Goal: Task Accomplishment & Management: Manage account settings

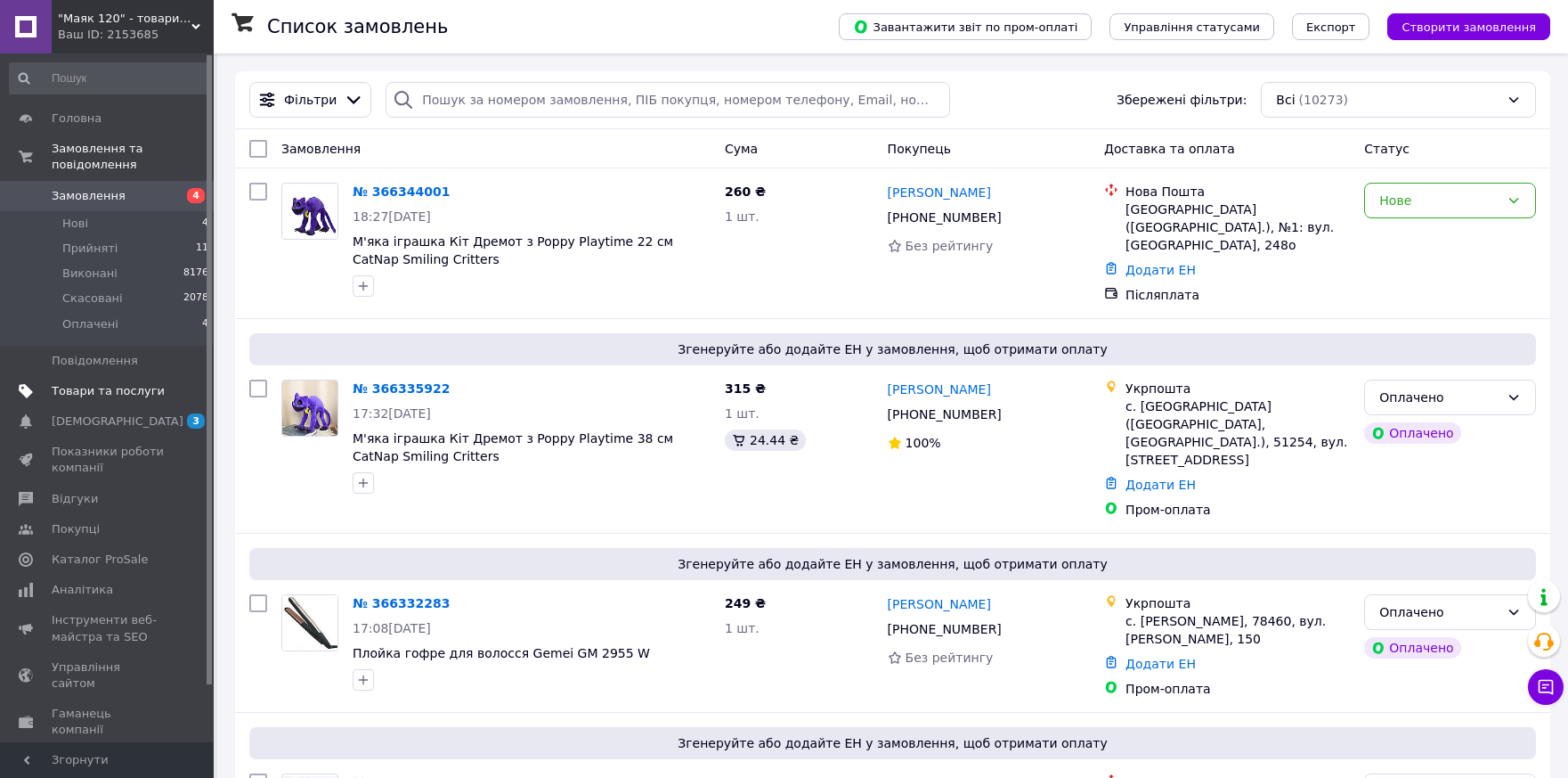
click at [82, 384] on span "Товари та послуги" at bounding box center [108, 391] width 113 height 16
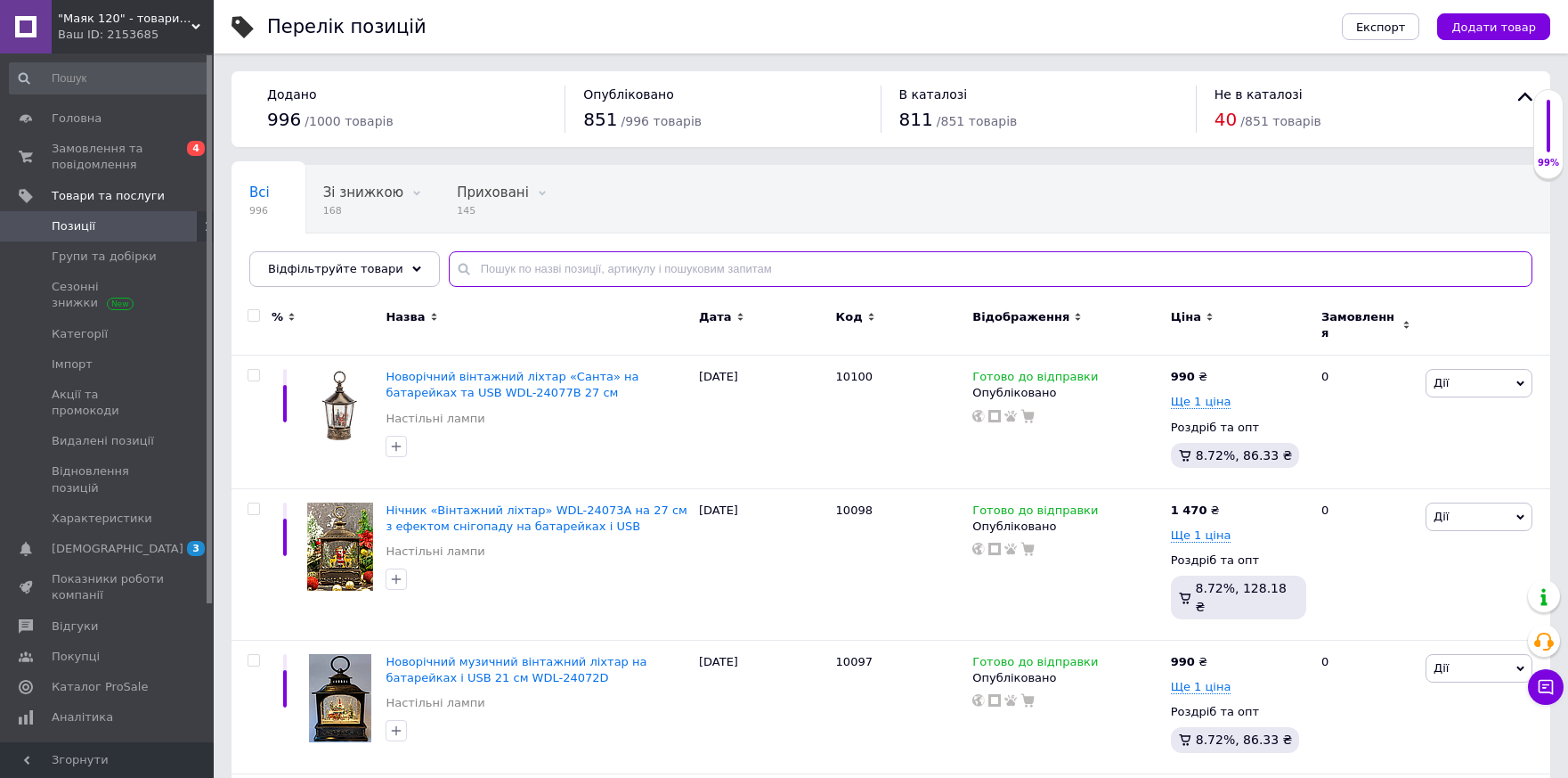
click at [539, 274] on input "text" at bounding box center [990, 268] width 1084 height 36
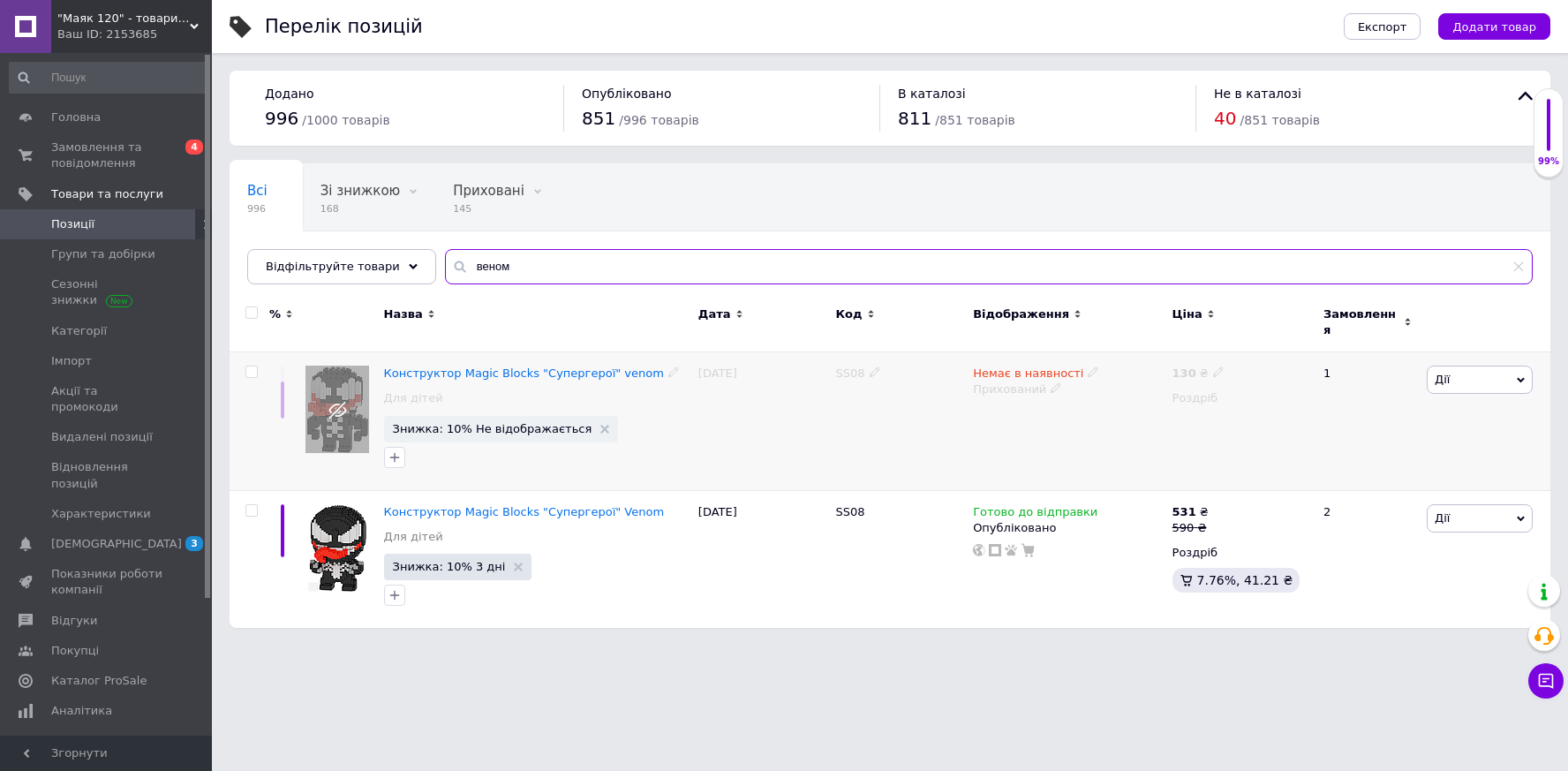
type input "веном"
click at [872, 367] on icon at bounding box center [874, 371] width 11 height 11
drag, startPoint x: 870, startPoint y: 361, endPoint x: 835, endPoint y: 361, distance: 35.0
click at [835, 361] on input "SS08" at bounding box center [893, 372] width 127 height 26
type input "MW-08"
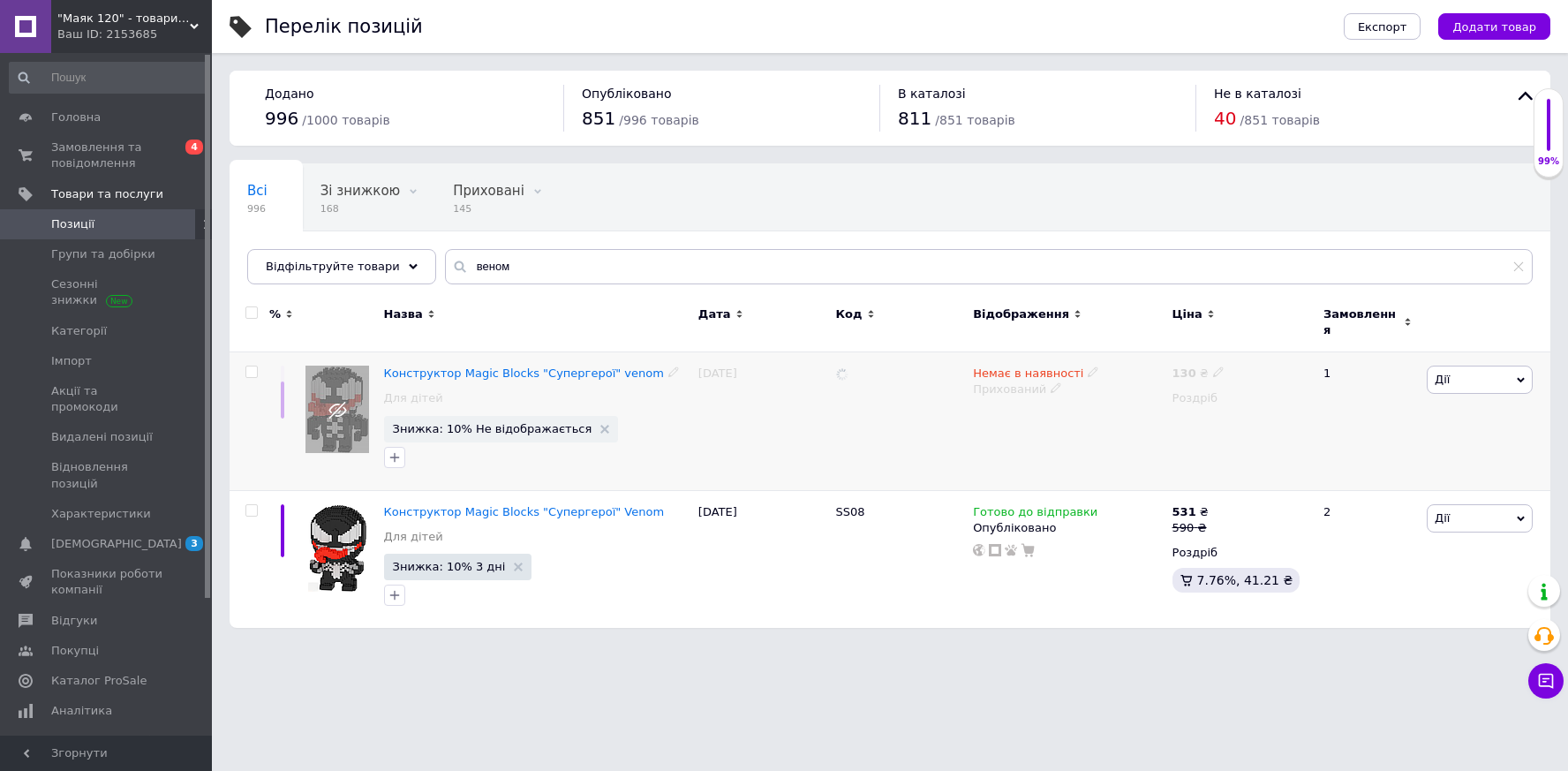
click at [1017, 367] on span "Немає в наявності" at bounding box center [1028, 375] width 110 height 18
click at [923, 402] on div "MW-08" at bounding box center [900, 421] width 137 height 138
click at [1012, 367] on span "Немає в наявності" at bounding box center [1028, 375] width 110 height 18
click at [1145, 426] on li "Готово до відправки" at bounding box center [1185, 436] width 167 height 25
click at [914, 418] on div "MW-08" at bounding box center [900, 421] width 137 height 138
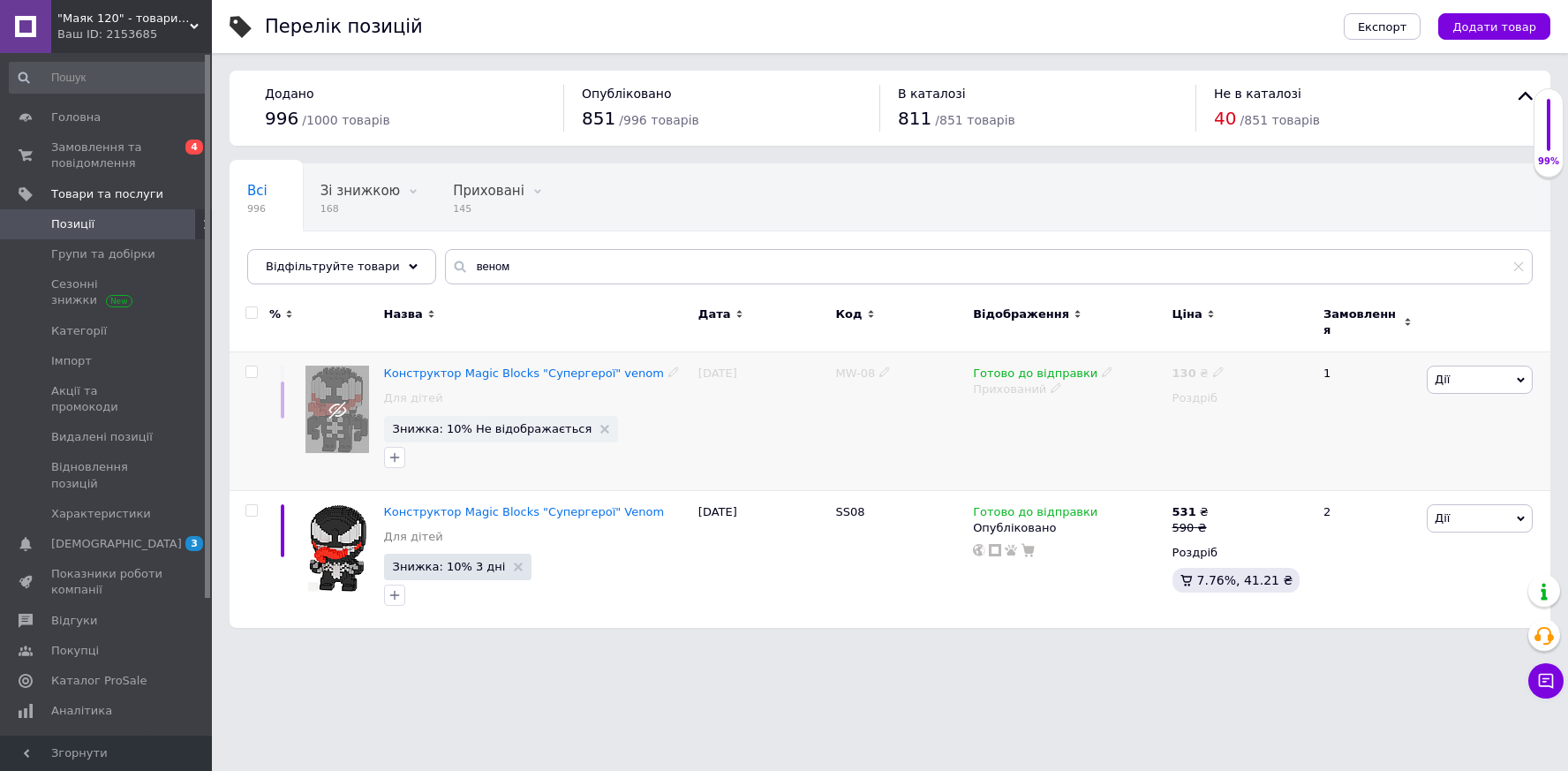
click at [918, 422] on div "MW-08" at bounding box center [900, 421] width 137 height 138
click at [82, 154] on span "Замовлення та повідомлення" at bounding box center [107, 155] width 112 height 32
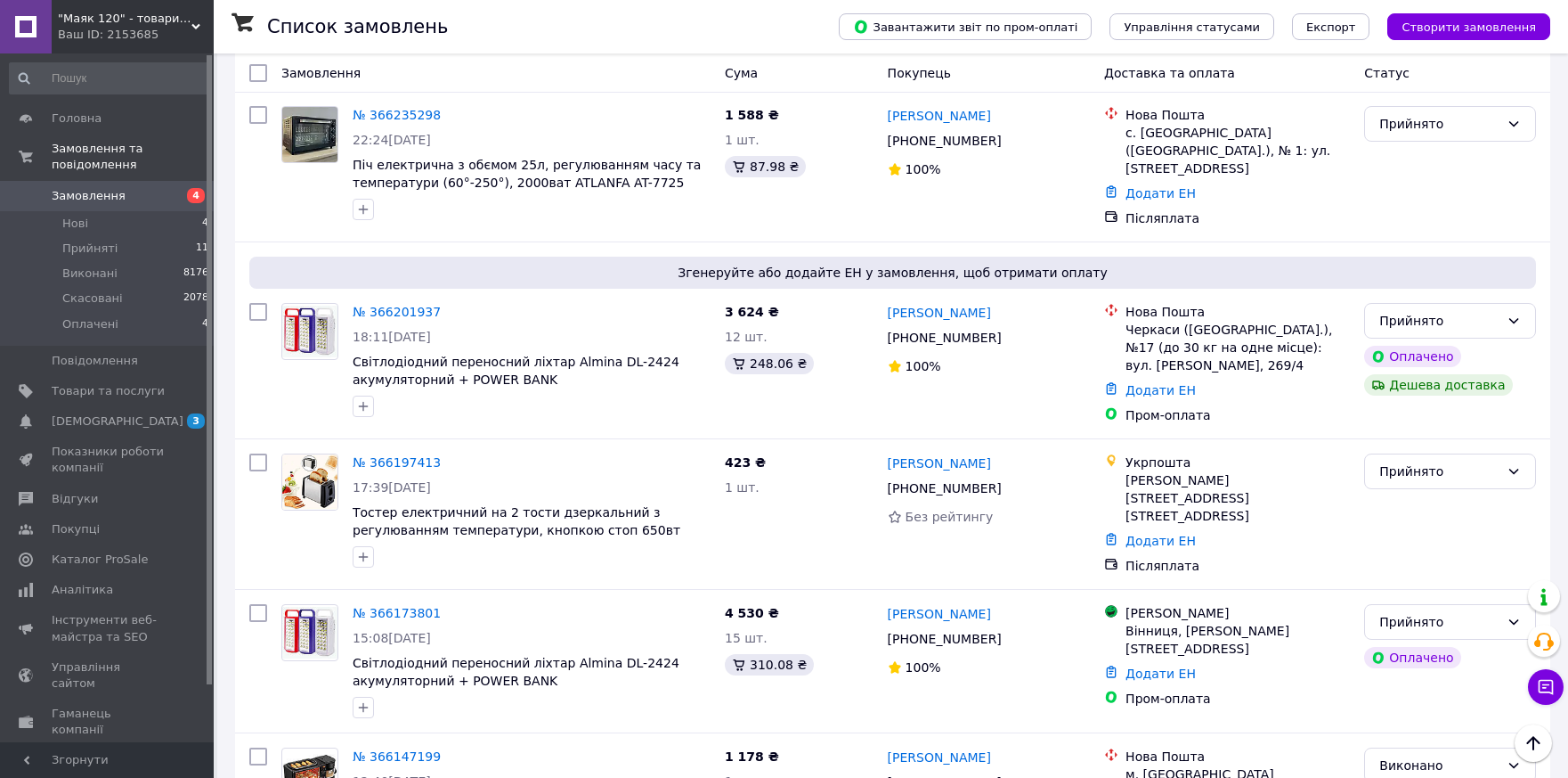
scroll to position [2693, 0]
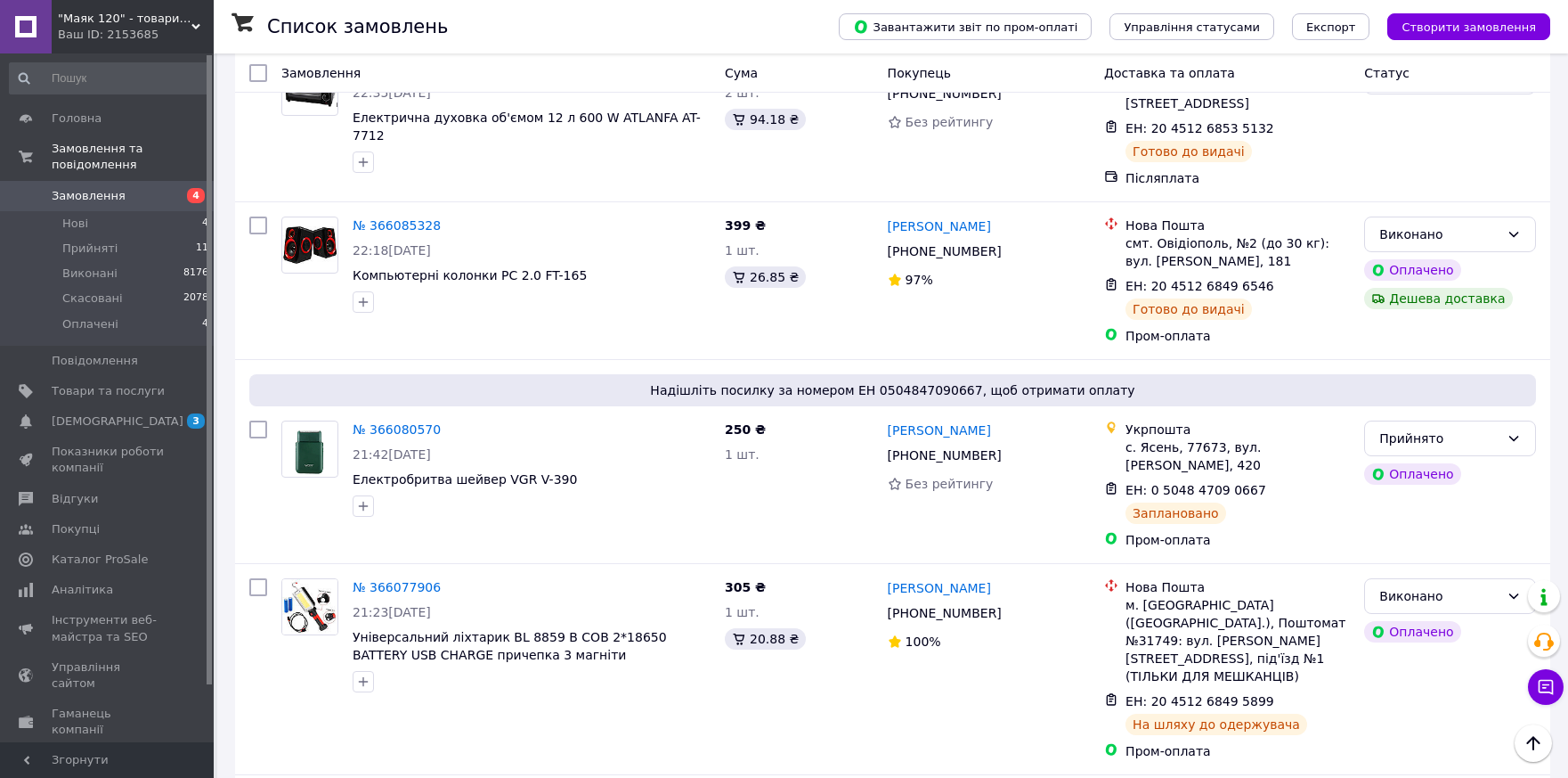
scroll to position [2039, 0]
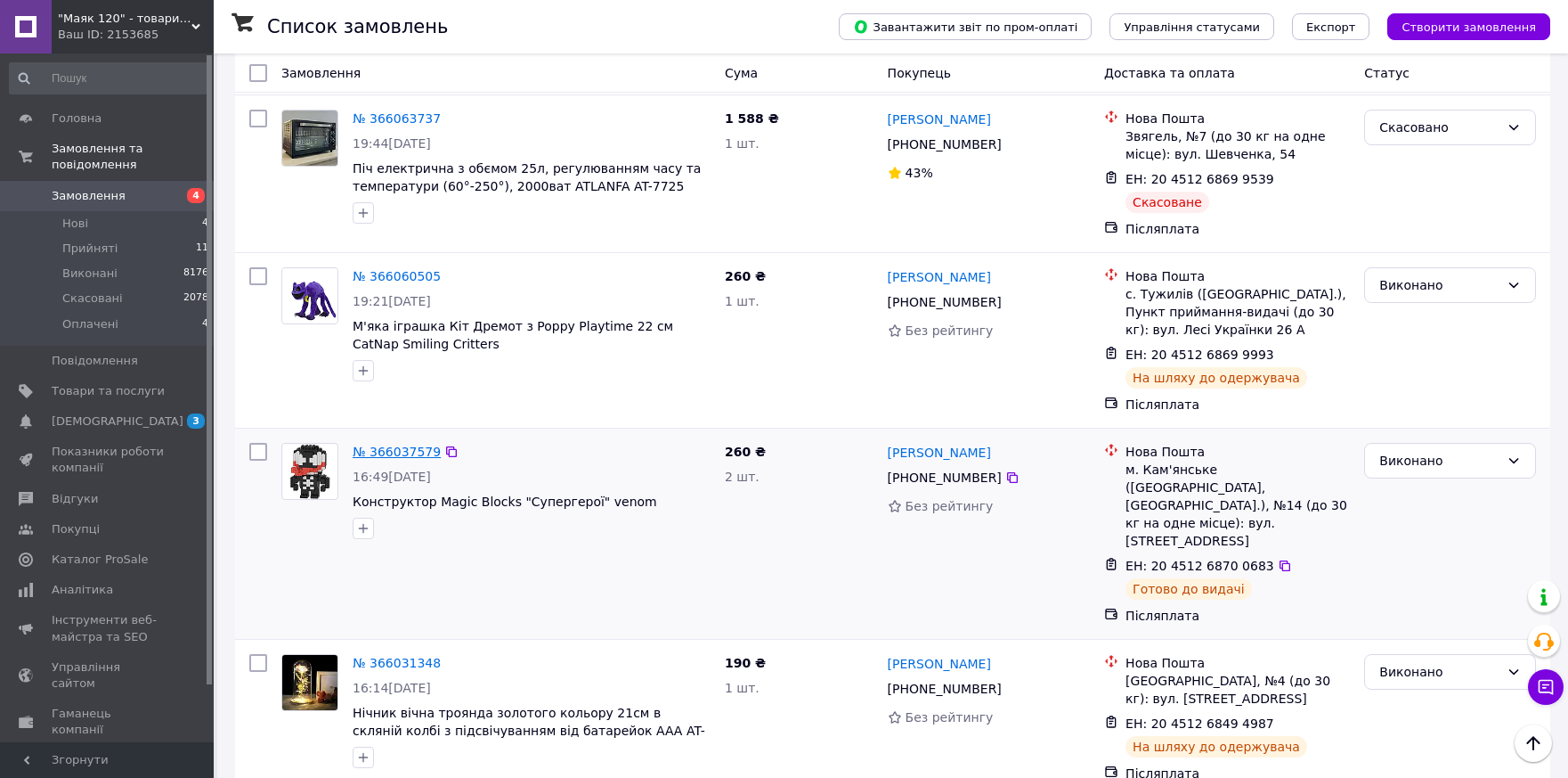
click at [400, 444] on link "№ 366037579" at bounding box center [396, 451] width 88 height 15
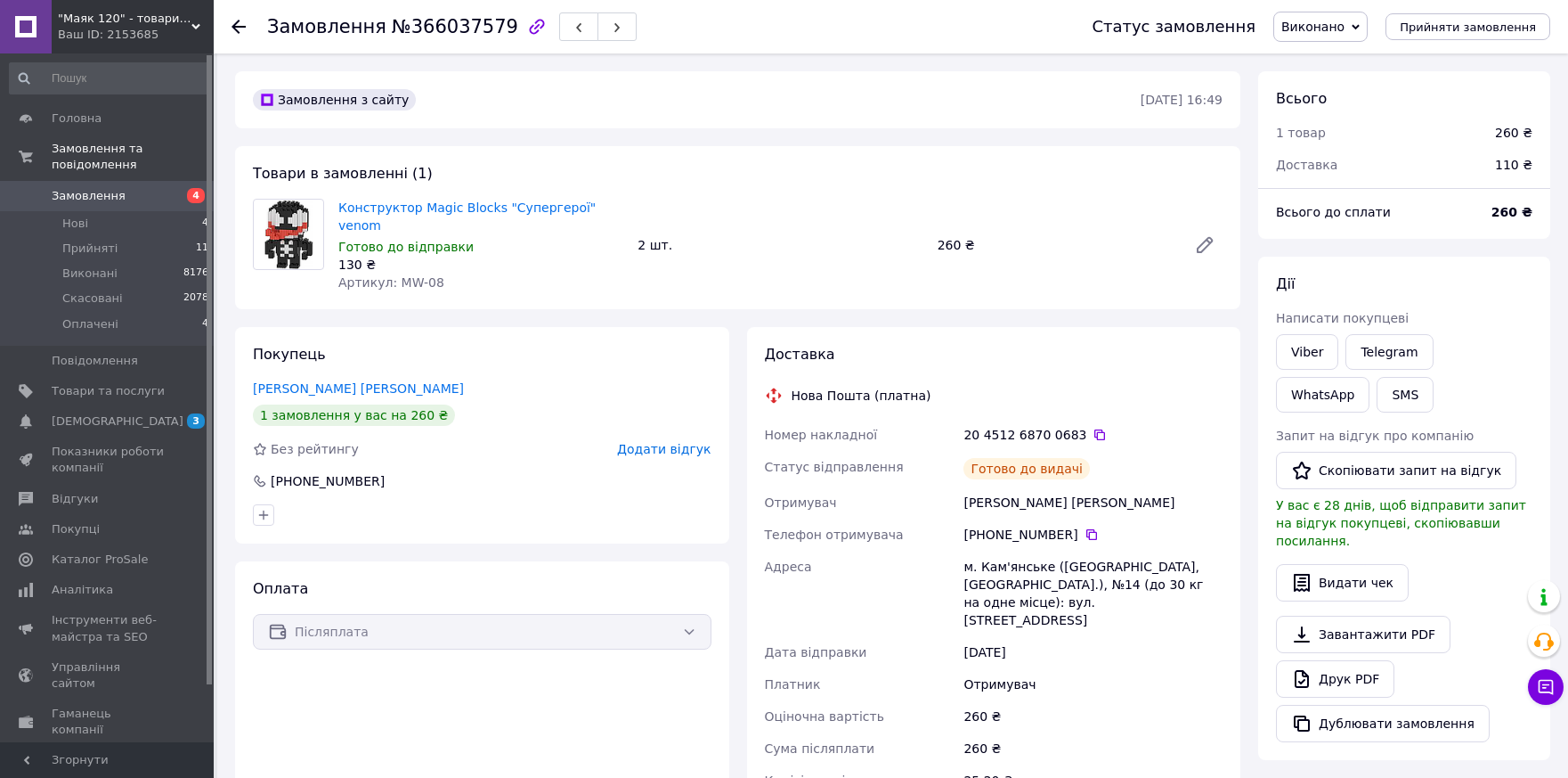
click at [239, 27] on use at bounding box center [238, 26] width 15 height 15
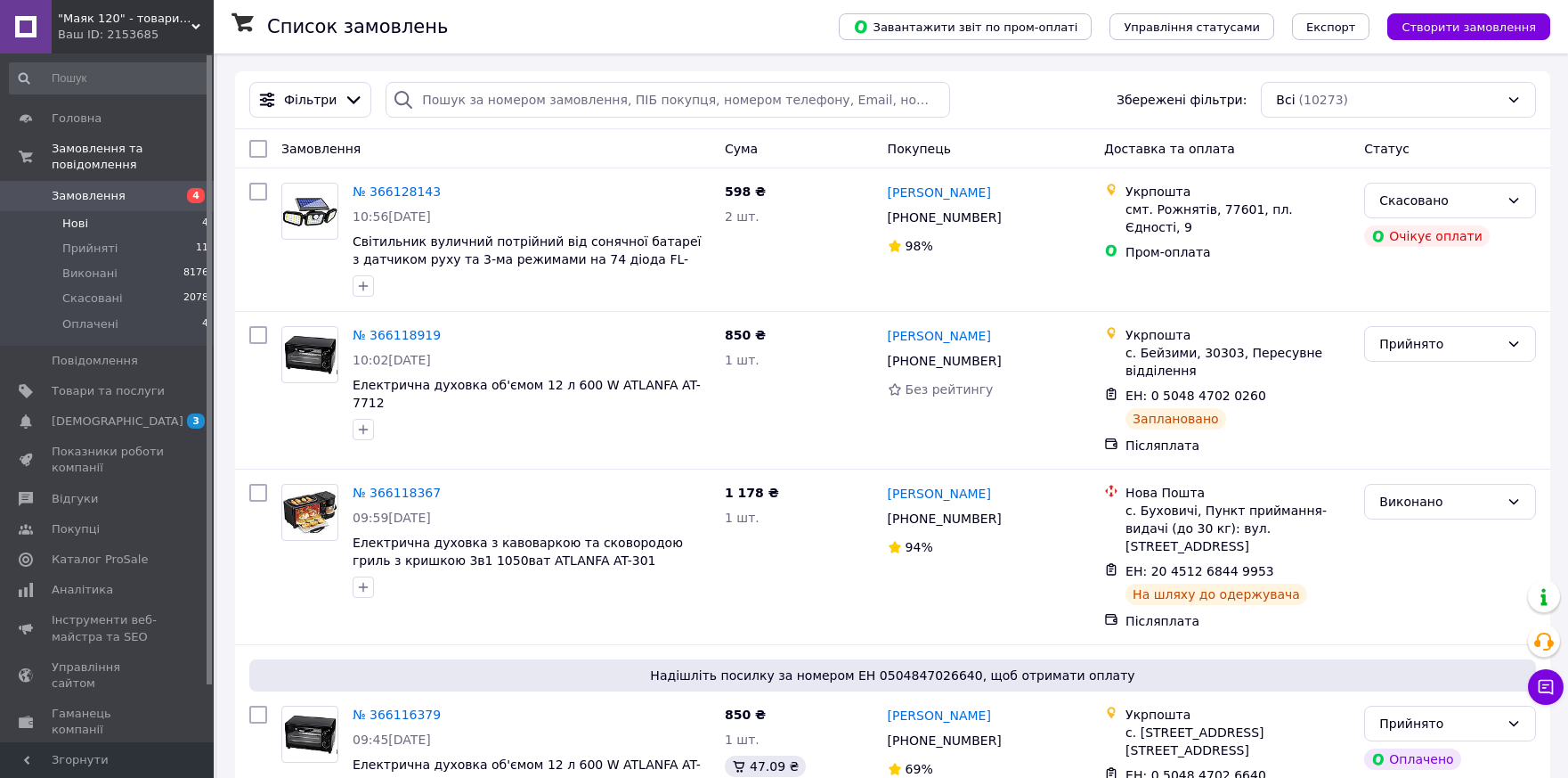
click at [64, 216] on span "Нові" at bounding box center [75, 224] width 25 height 16
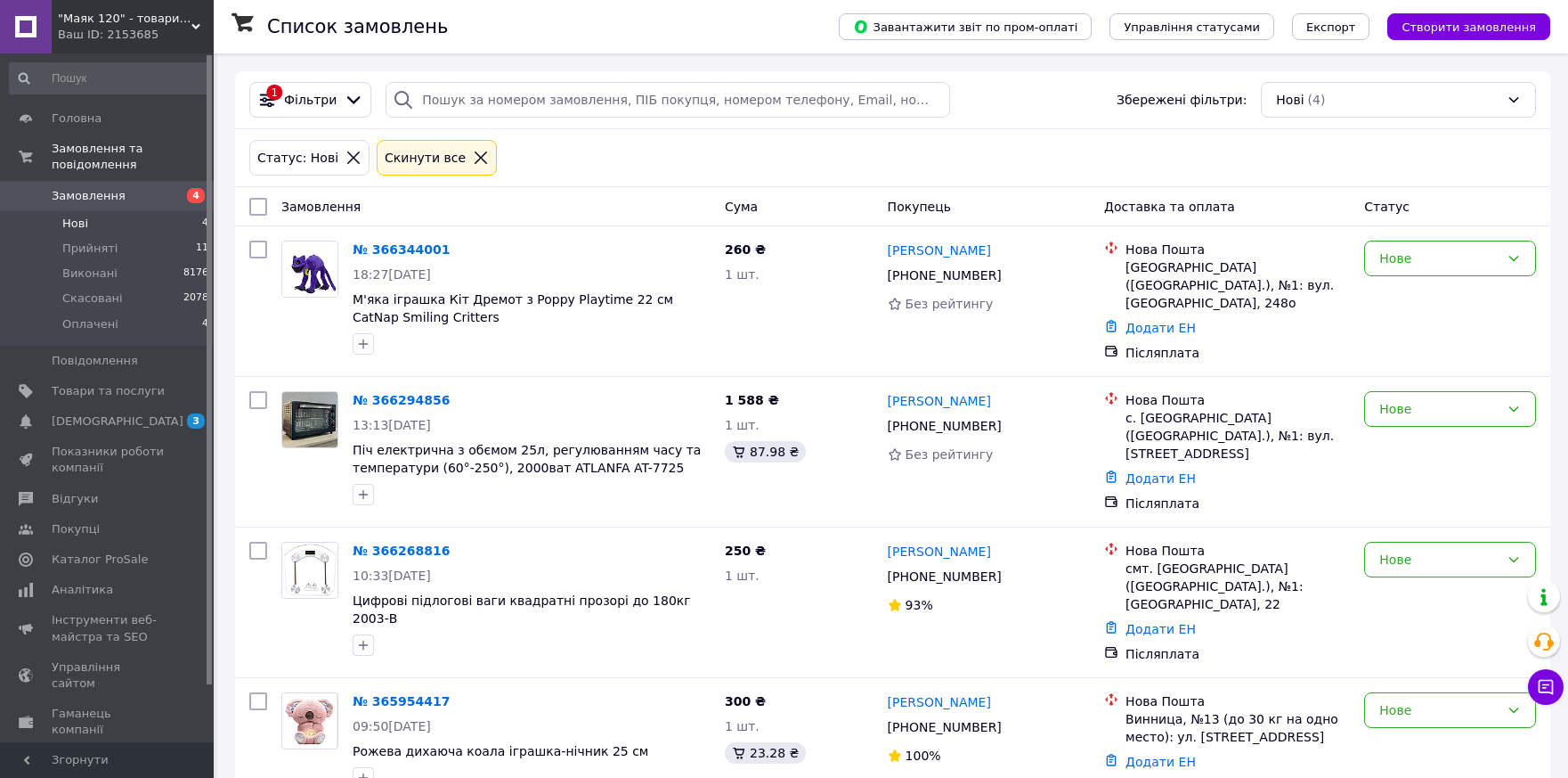
click at [345, 159] on icon at bounding box center [353, 157] width 16 height 16
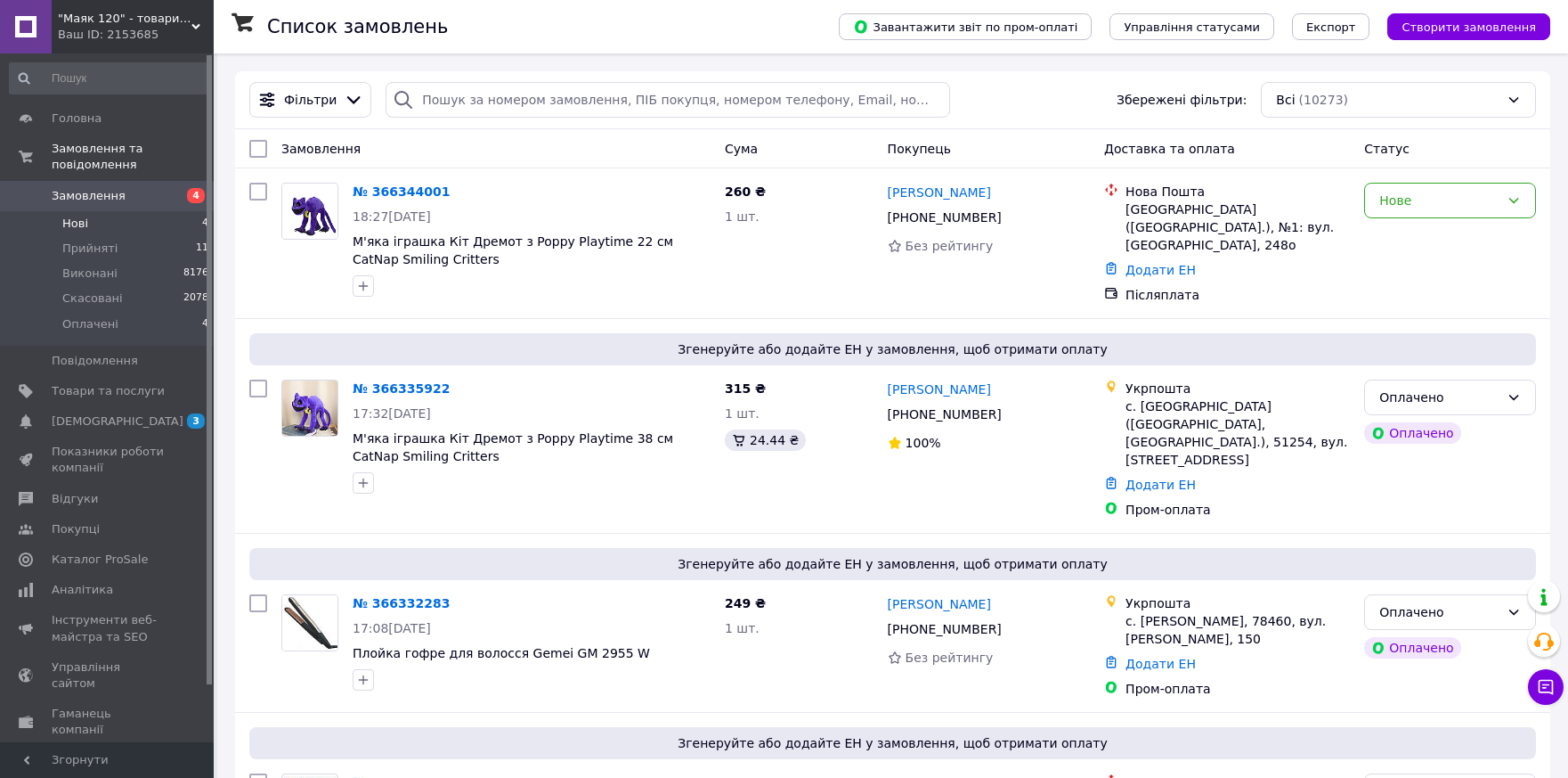
click at [72, 216] on span "Нові" at bounding box center [75, 224] width 25 height 16
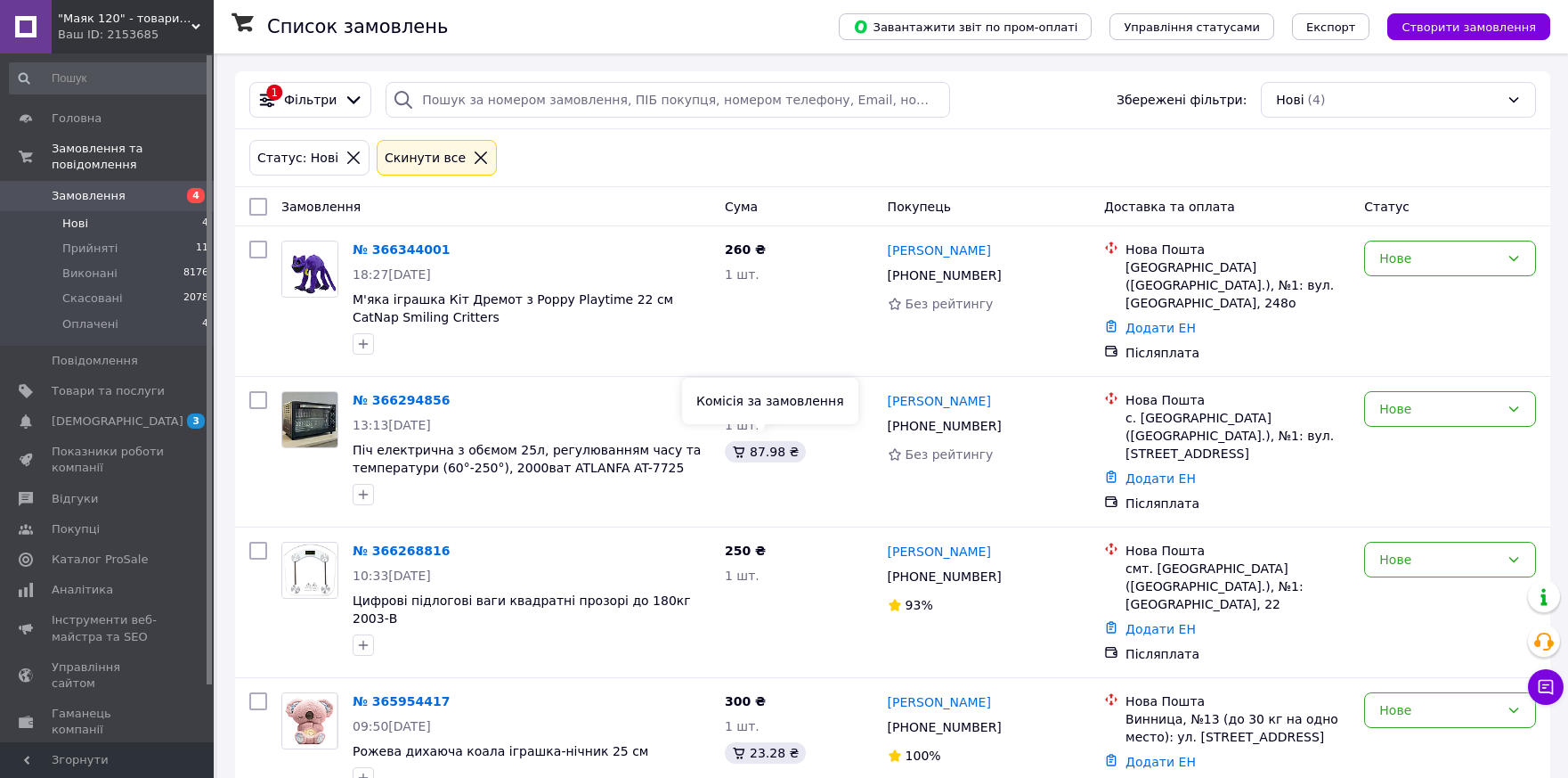
scroll to position [19, 0]
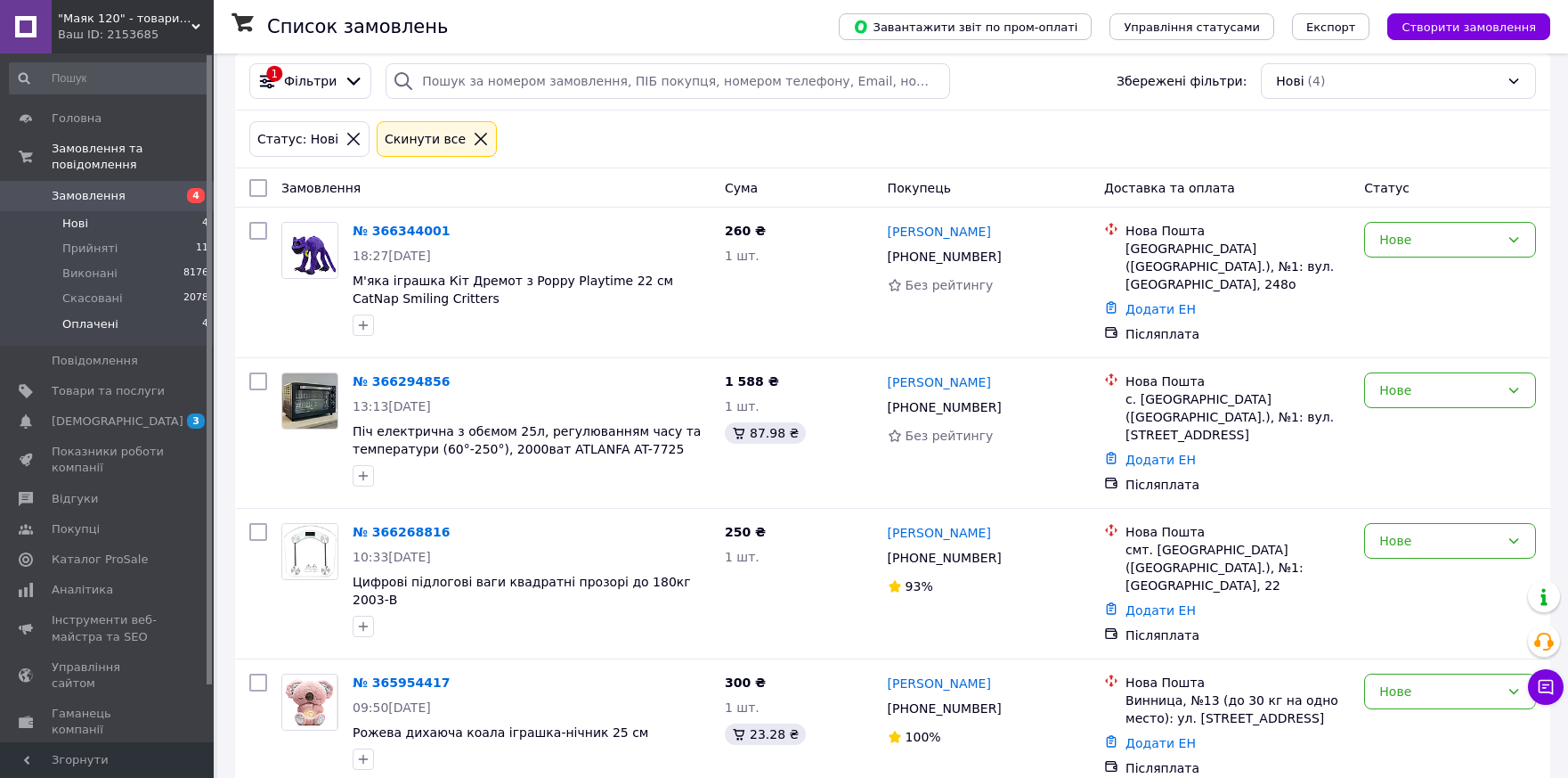
click at [92, 316] on span "Оплачені" at bounding box center [91, 324] width 57 height 16
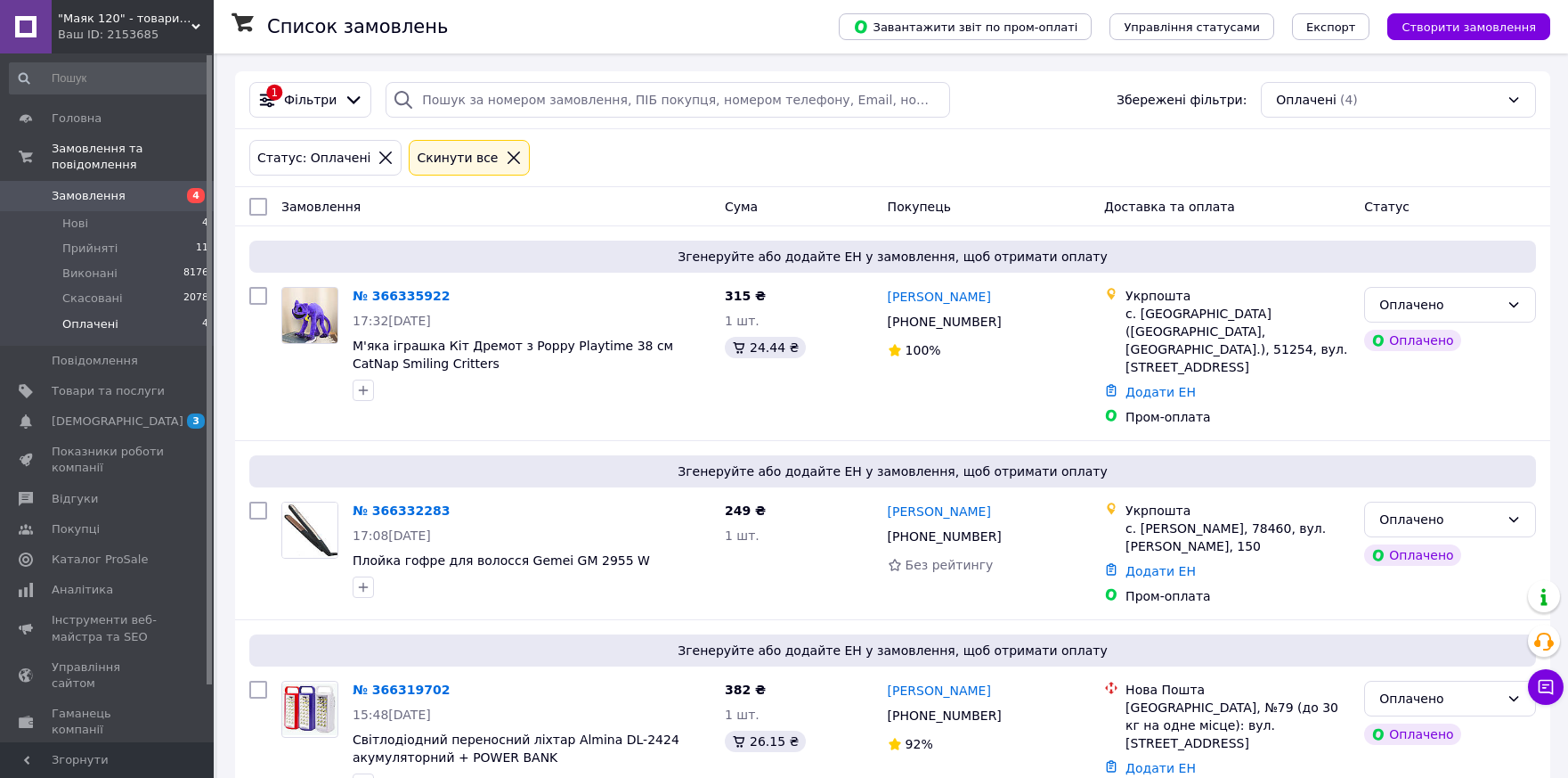
click at [378, 160] on icon at bounding box center [385, 157] width 16 height 16
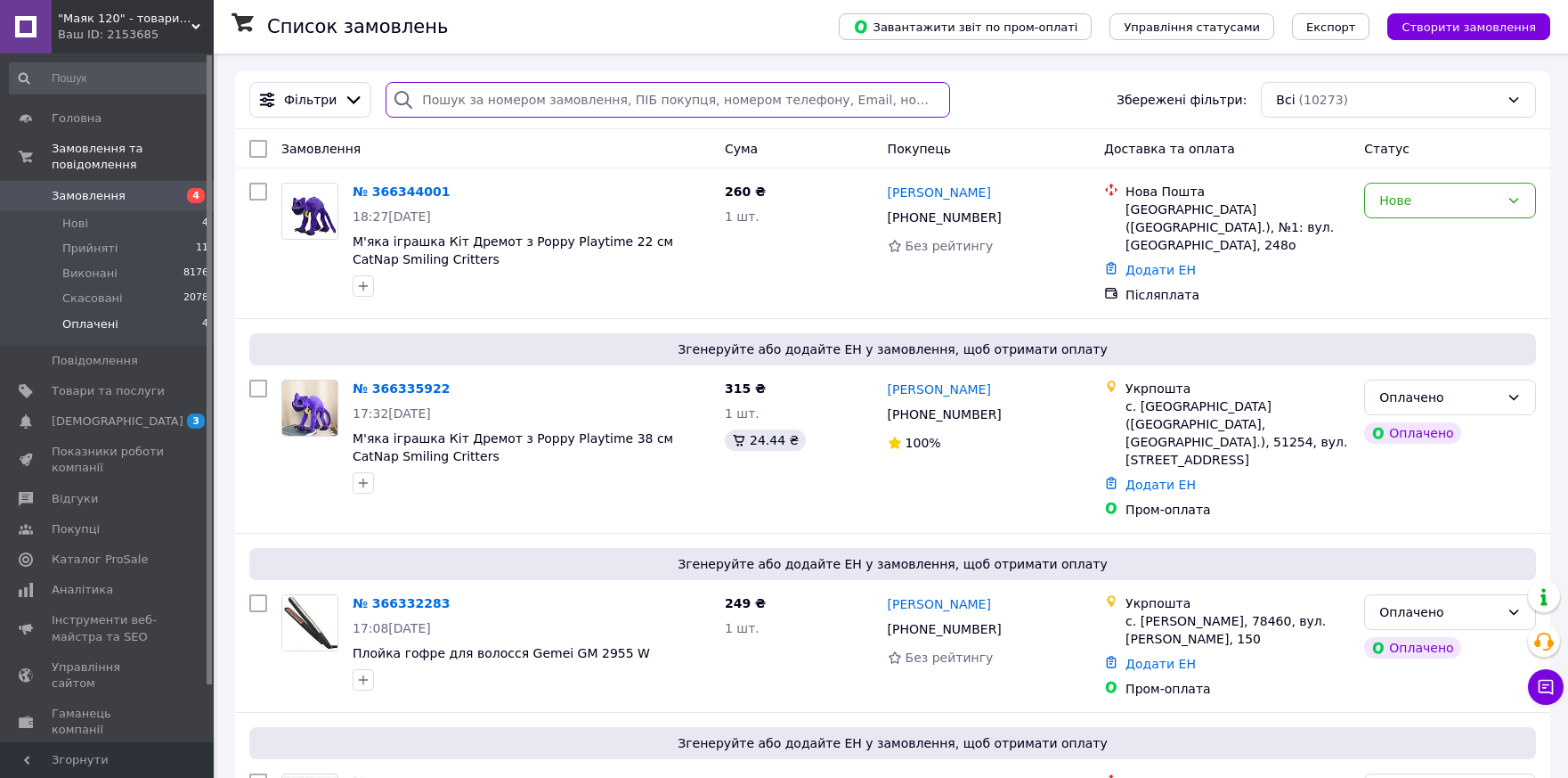
click at [496, 99] on input "search" at bounding box center [667, 100] width 564 height 36
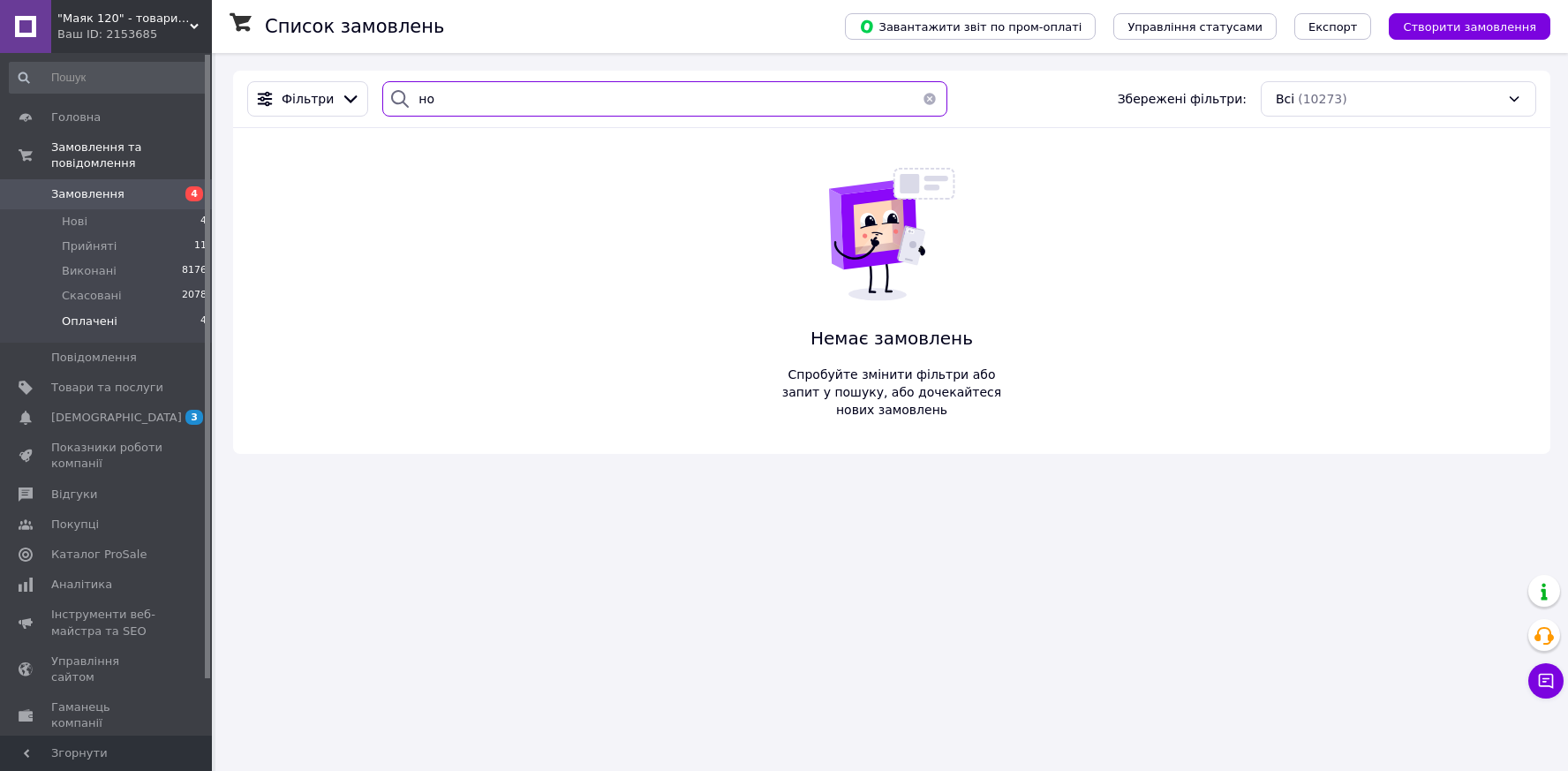
type input "н"
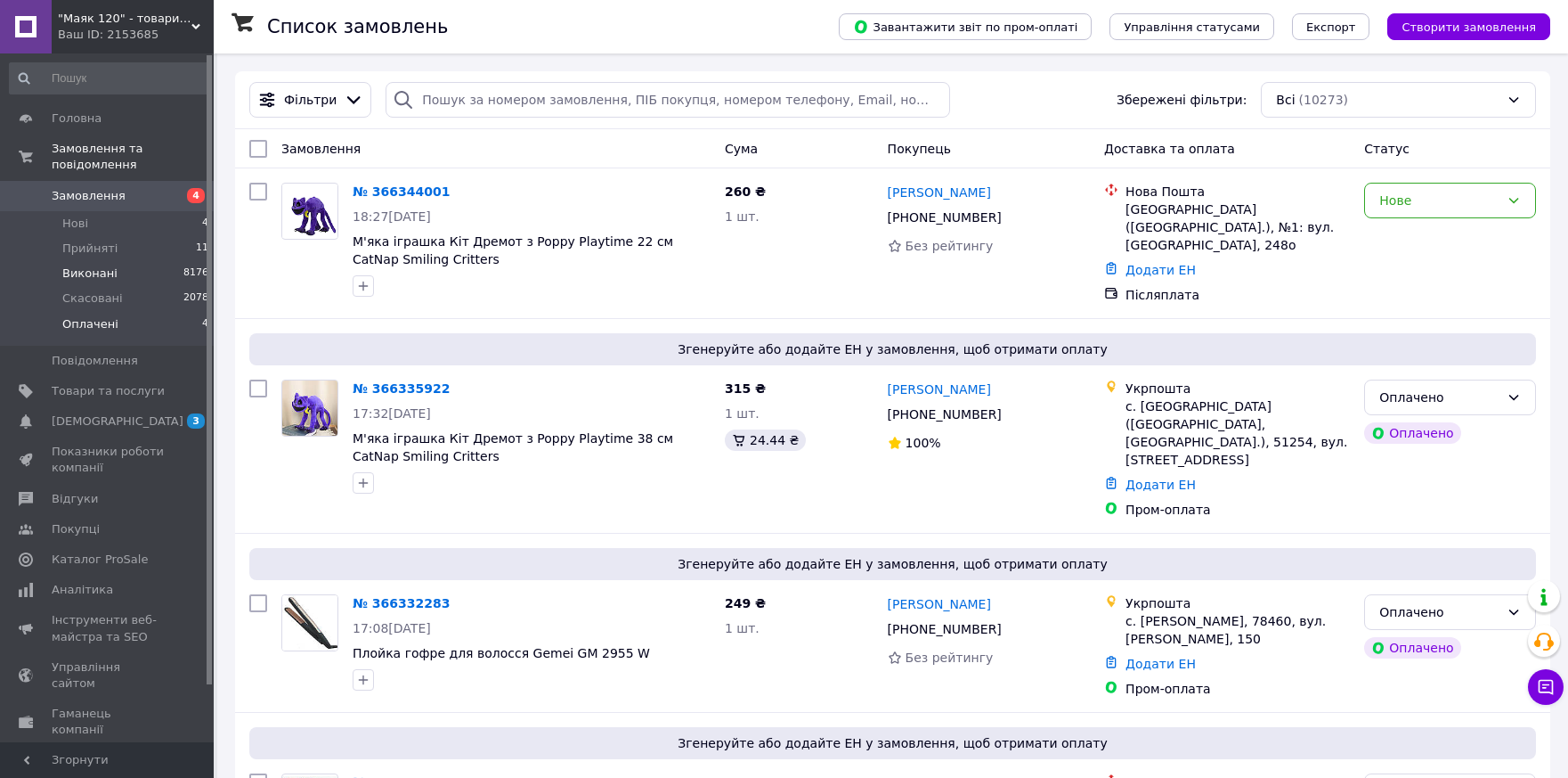
click at [76, 266] on span "Виконані" at bounding box center [90, 273] width 56 height 16
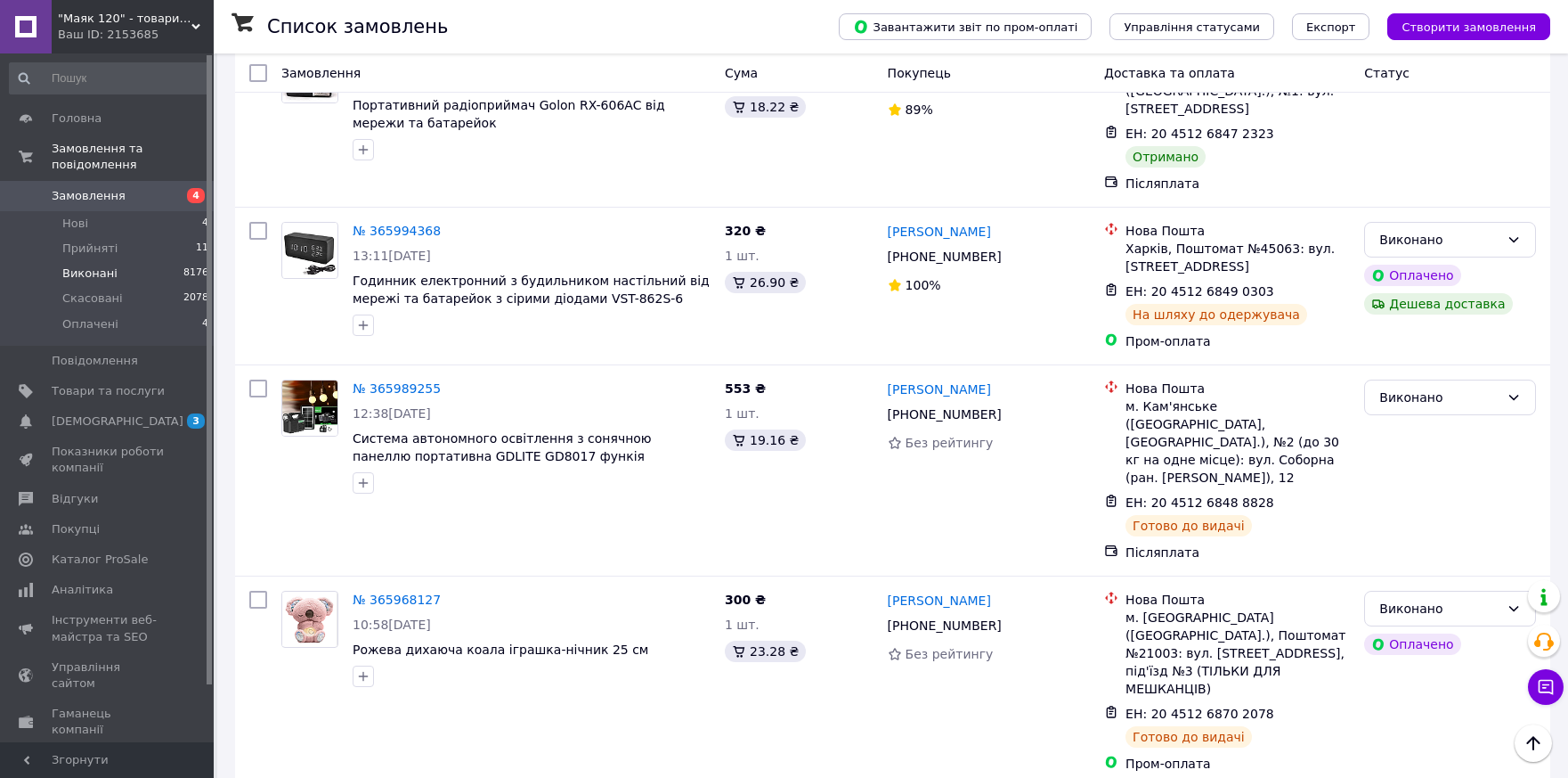
scroll to position [2855, 0]
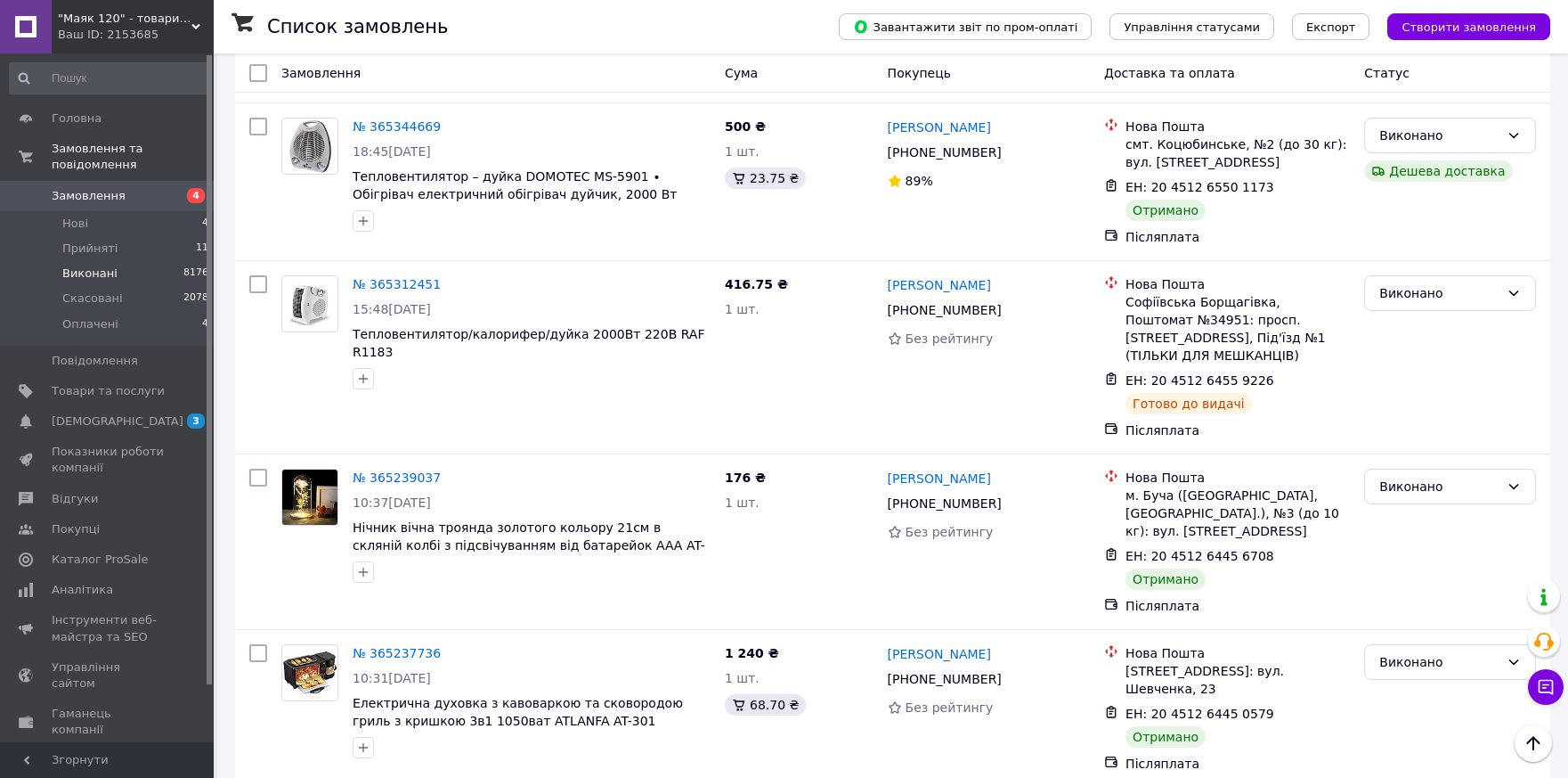
scroll to position [2776, 0]
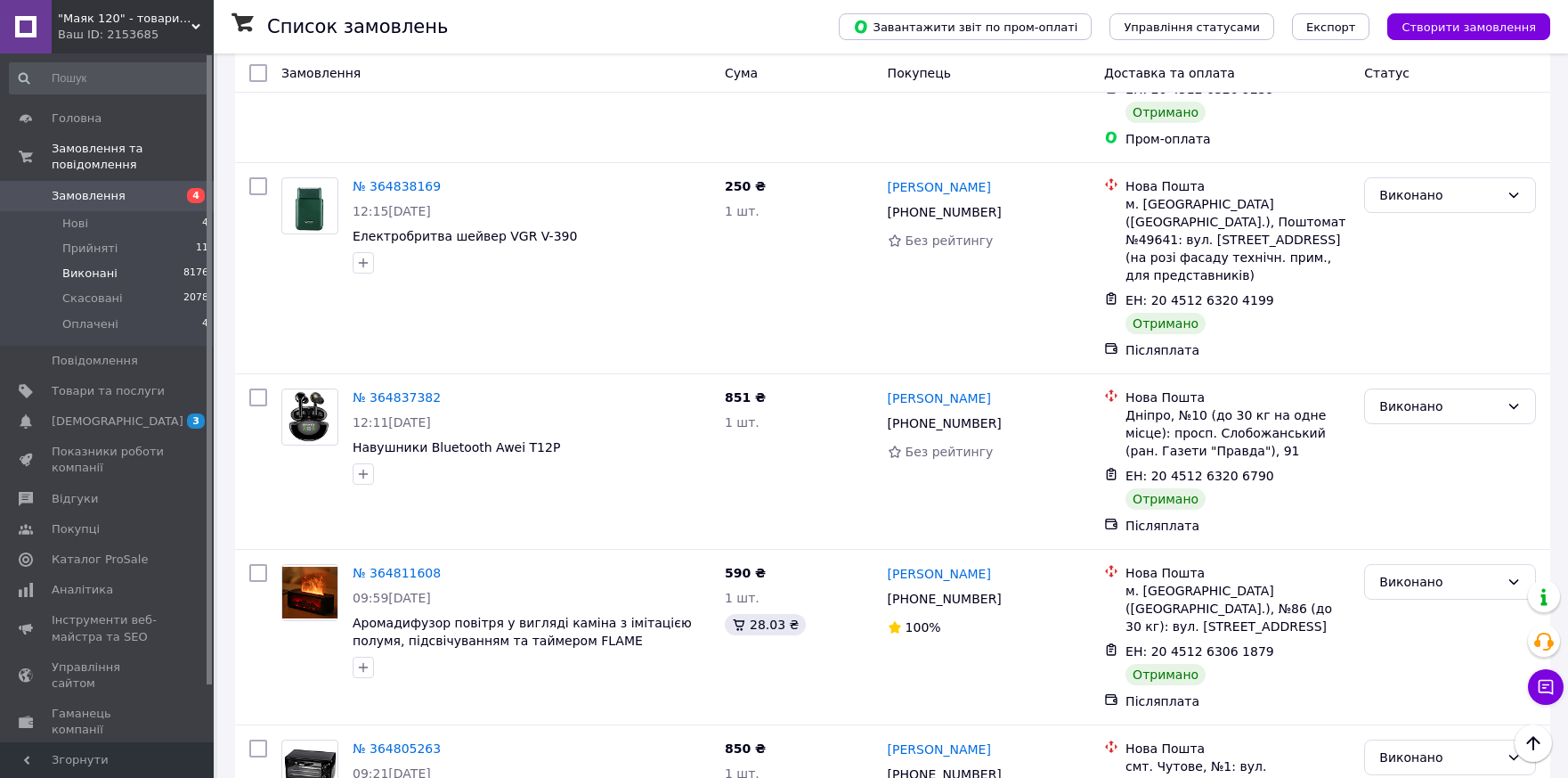
scroll to position [2768, 0]
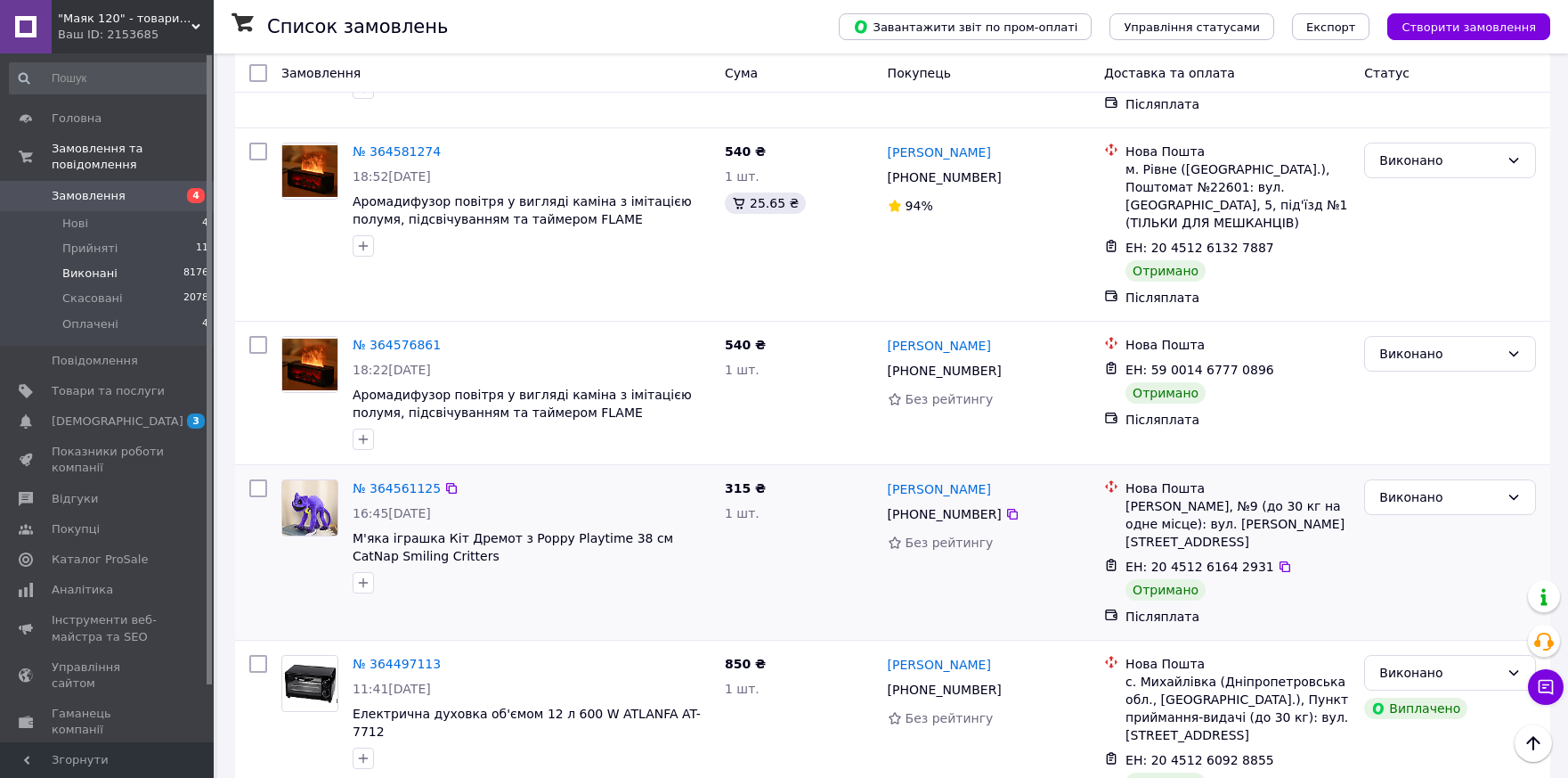
scroll to position [2764, 0]
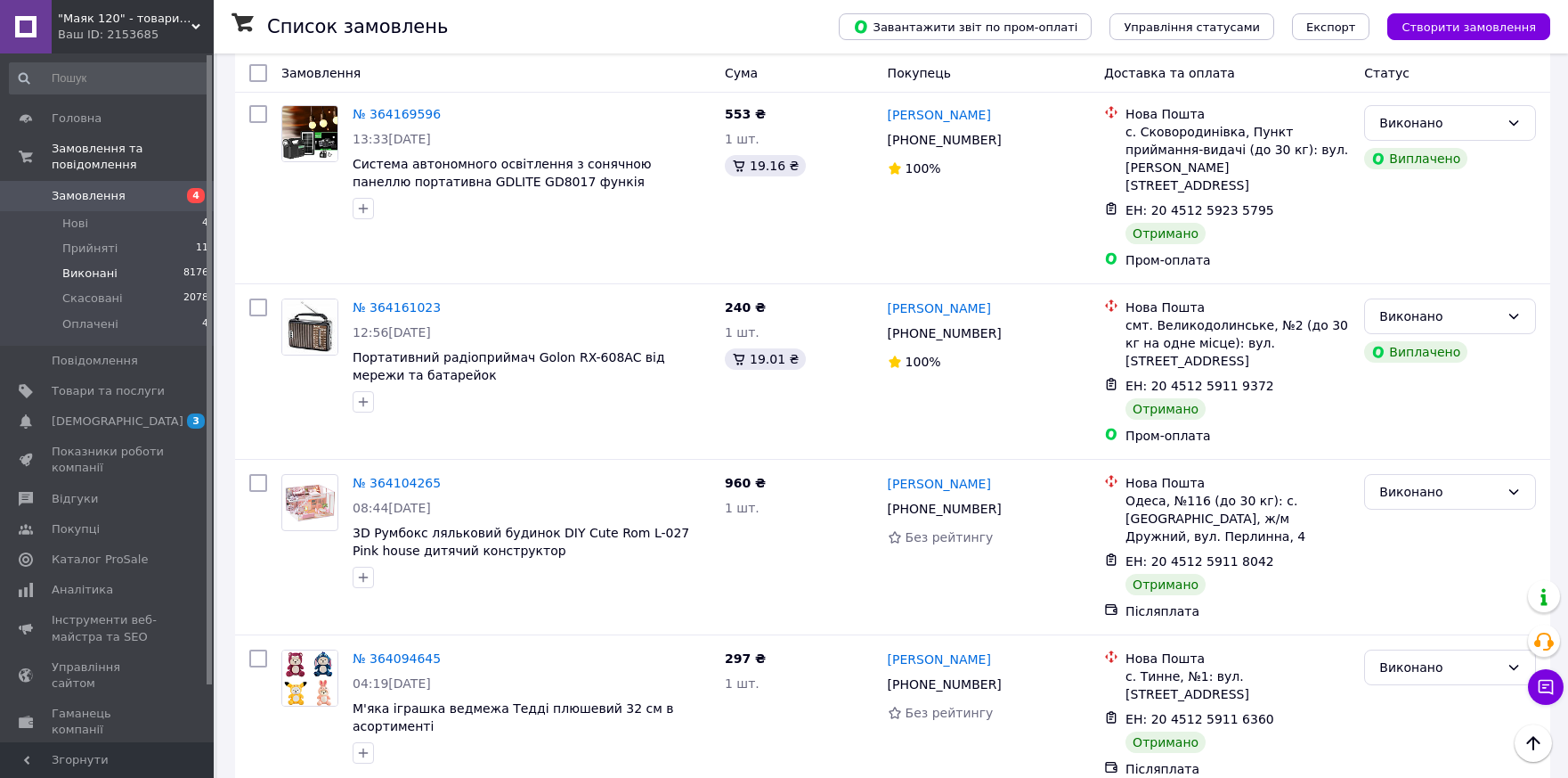
scroll to position [2783, 0]
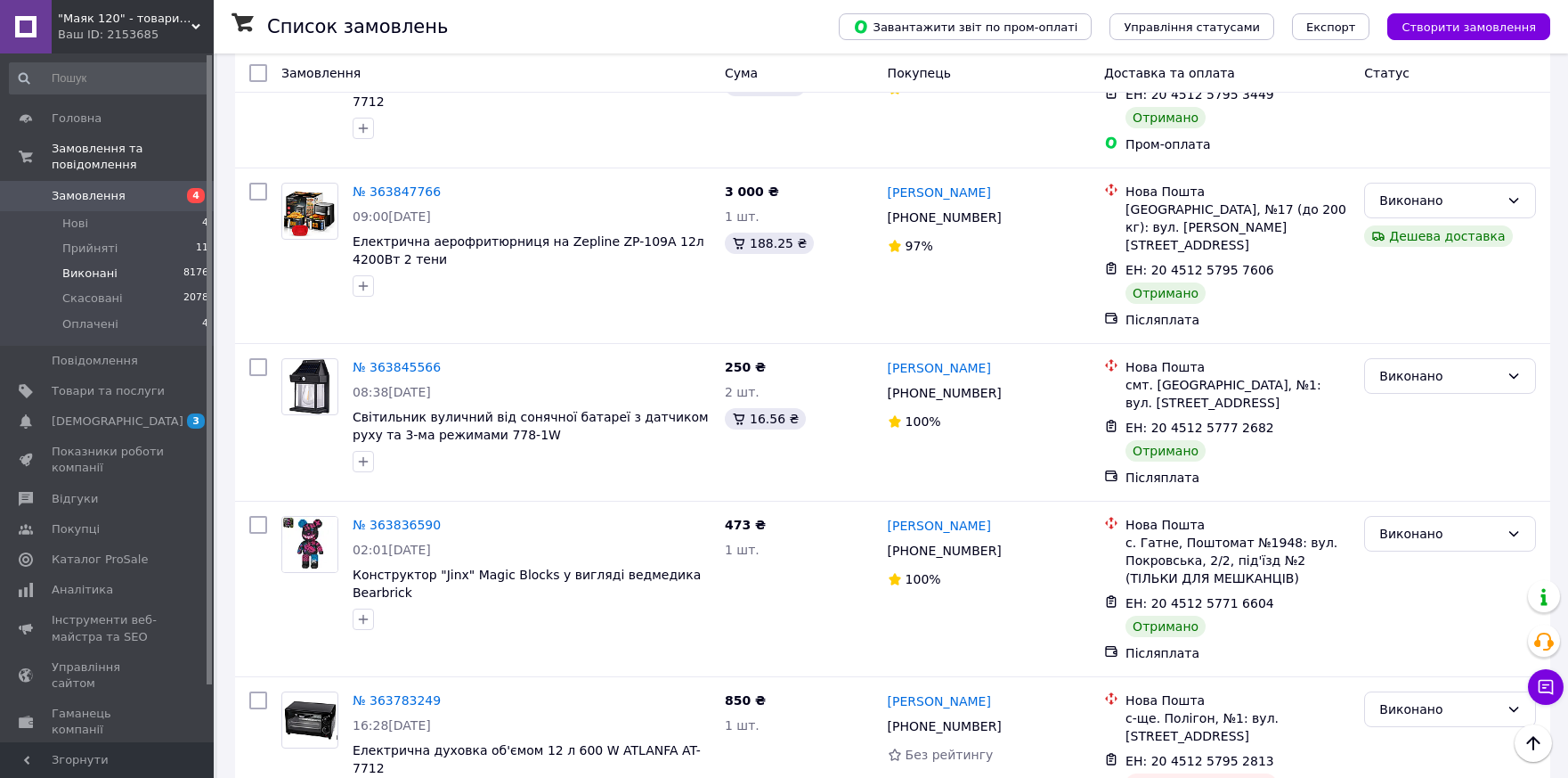
scroll to position [2786, 0]
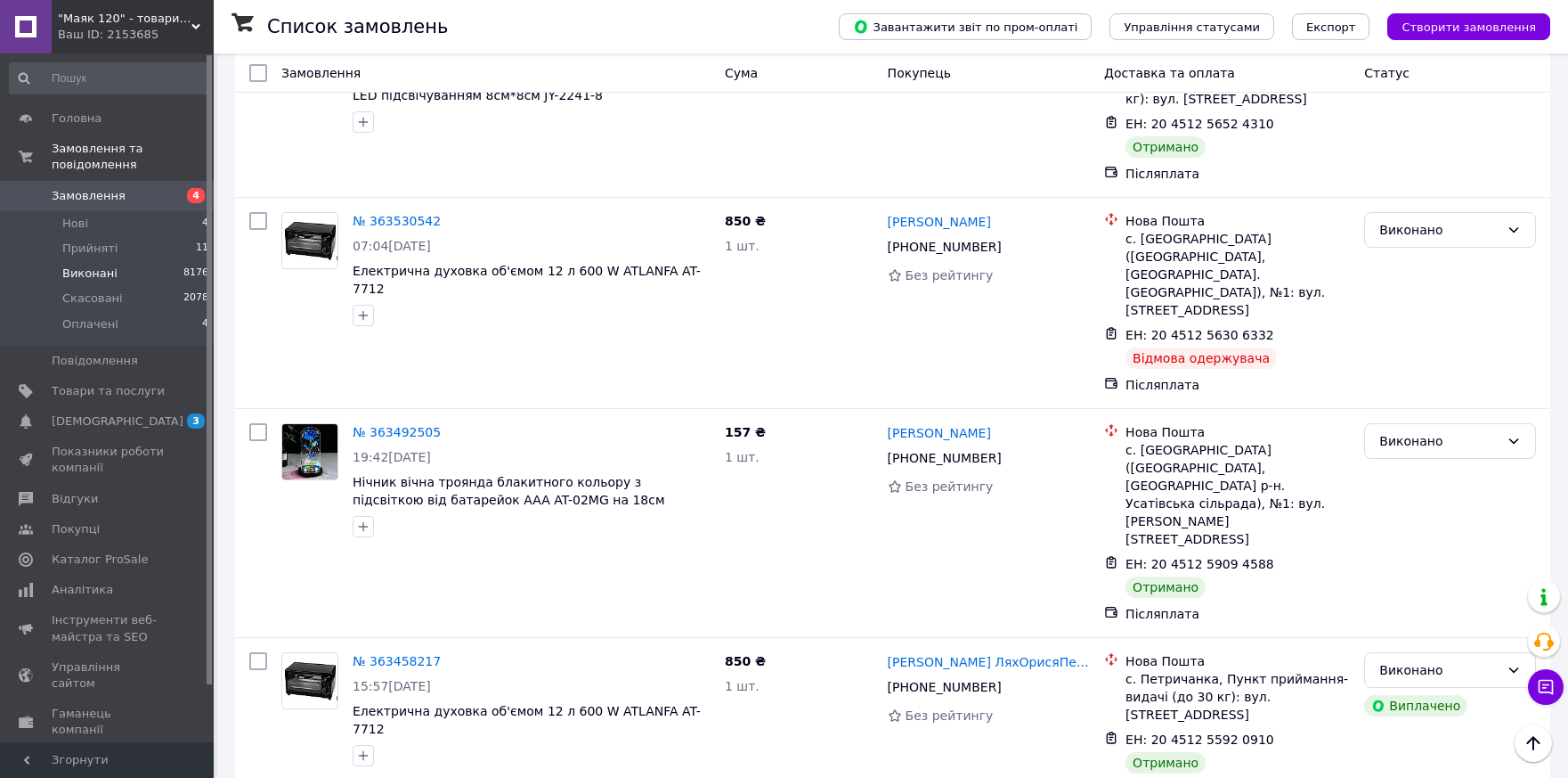
scroll to position [2790, 0]
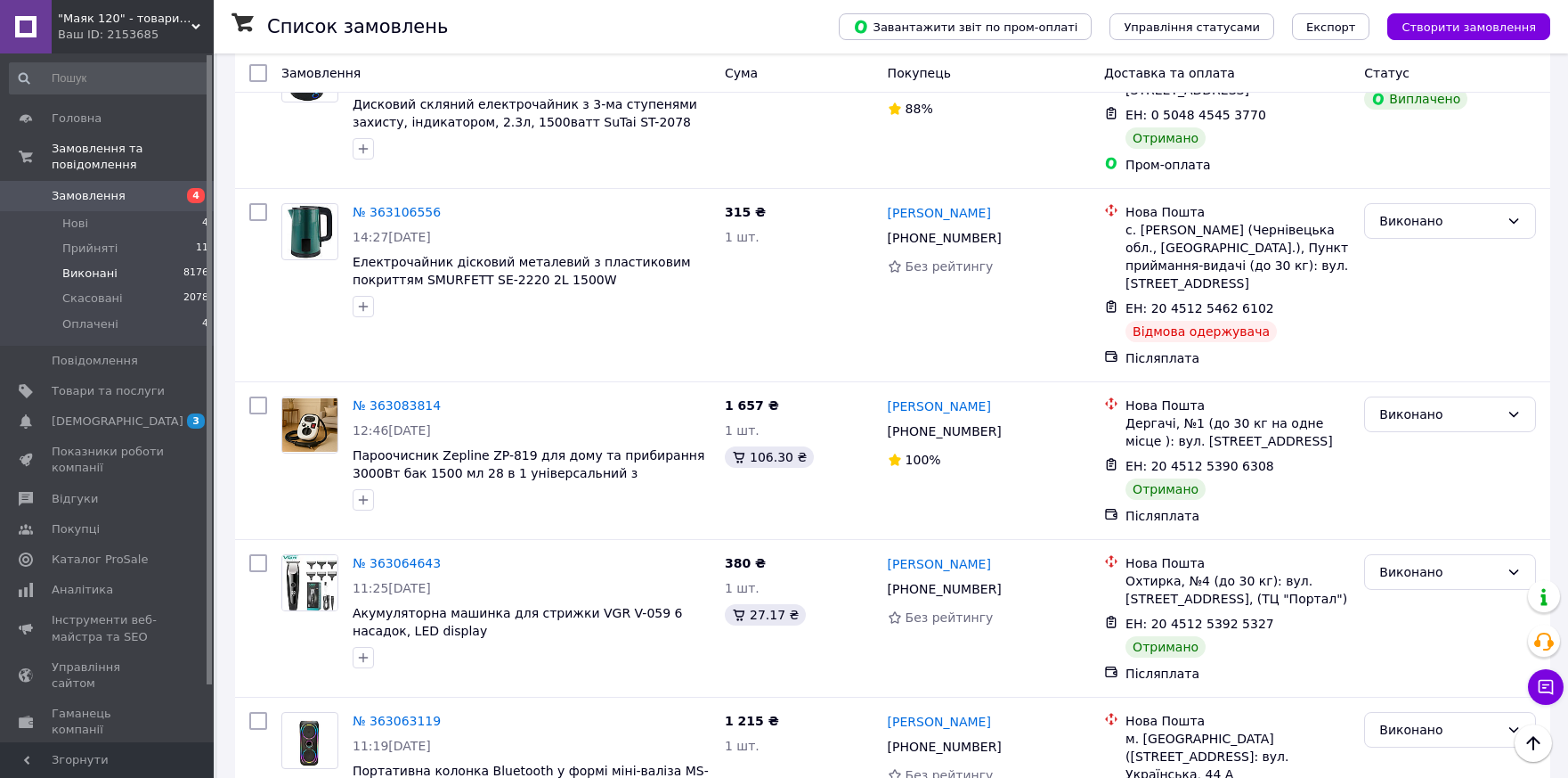
scroll to position [2495, 0]
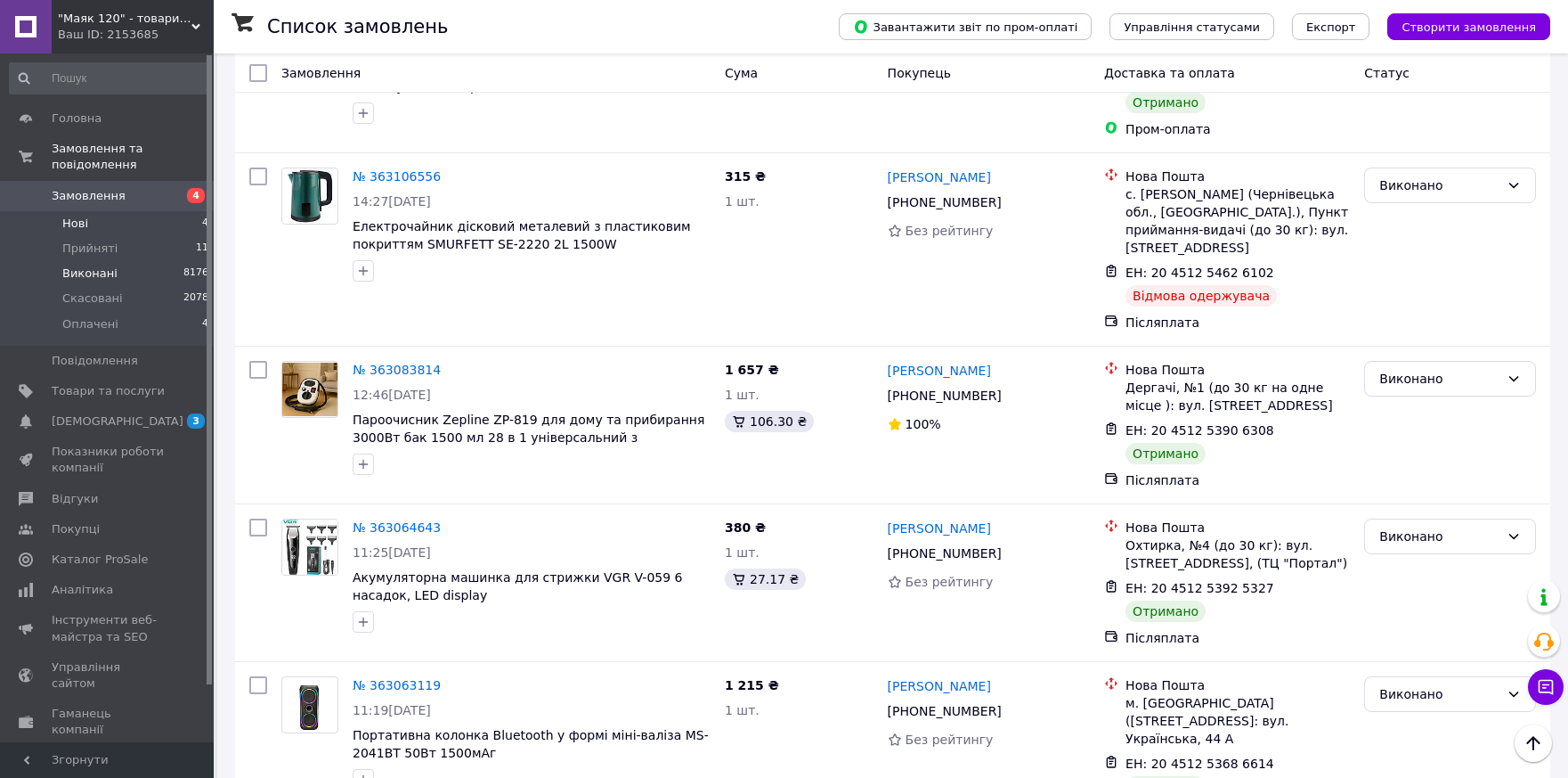
click at [65, 216] on span "Нові" at bounding box center [75, 224] width 25 height 16
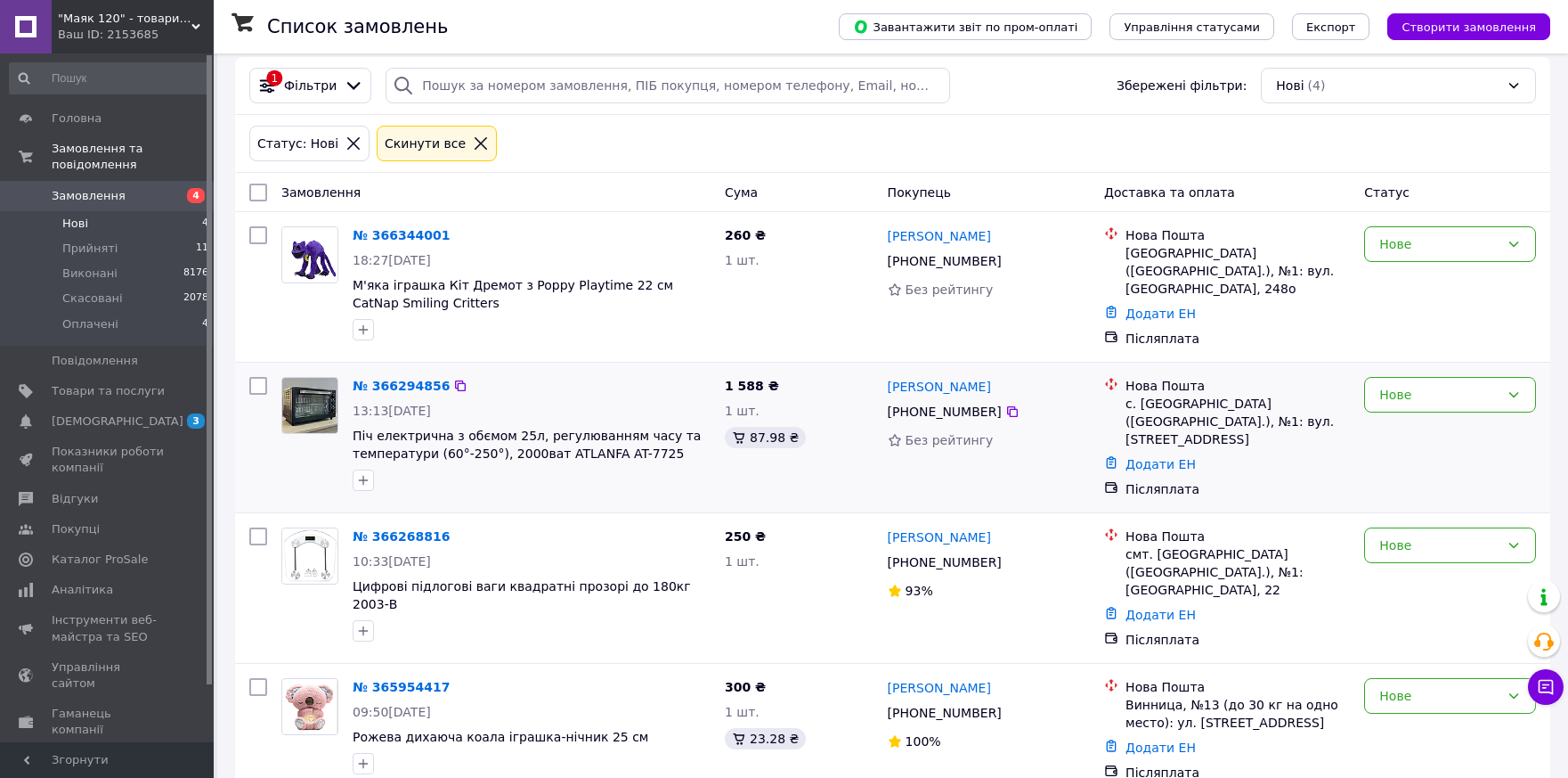
scroll to position [19, 0]
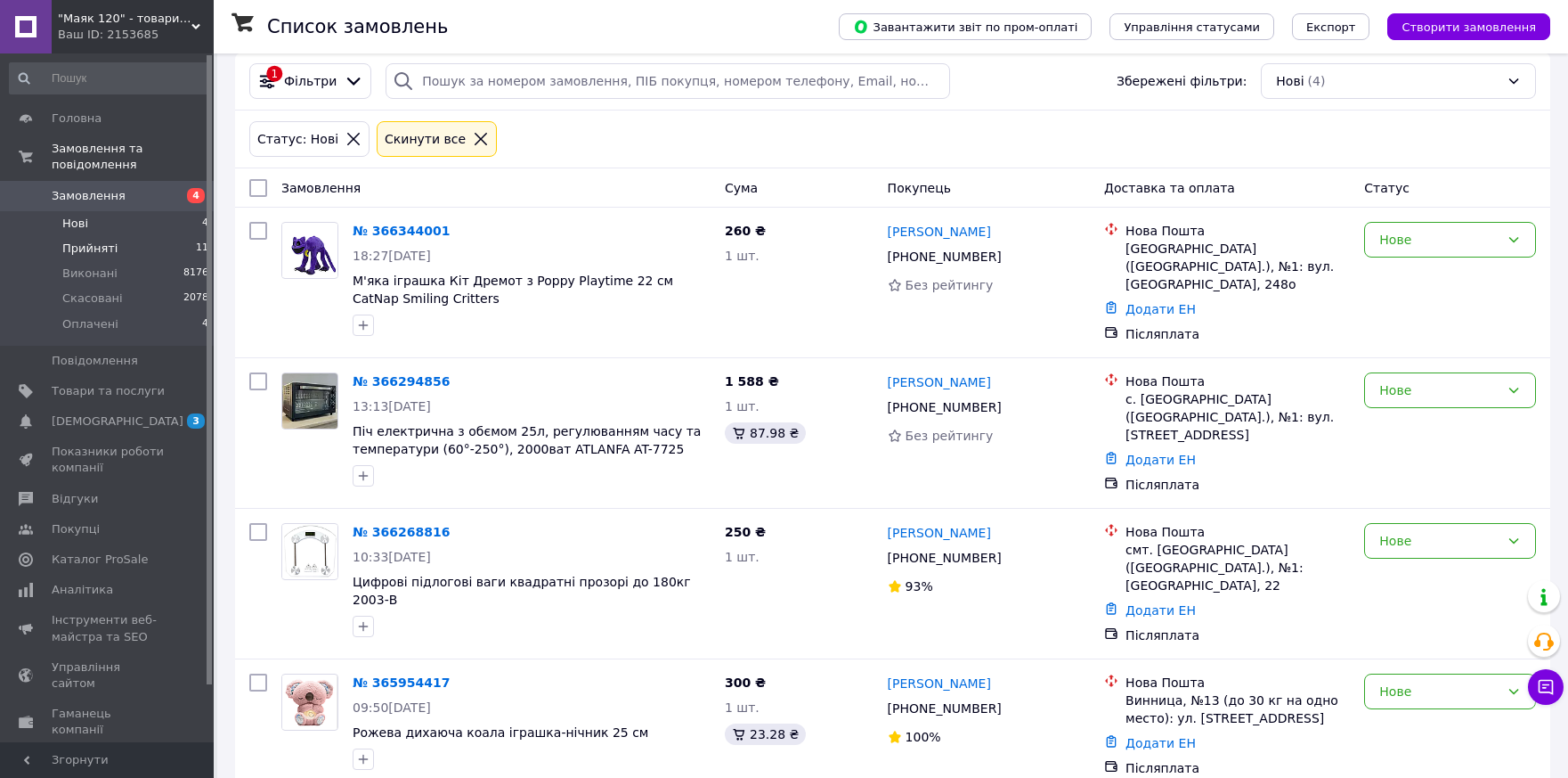
click at [107, 240] on span "Прийняті" at bounding box center [90, 248] width 56 height 16
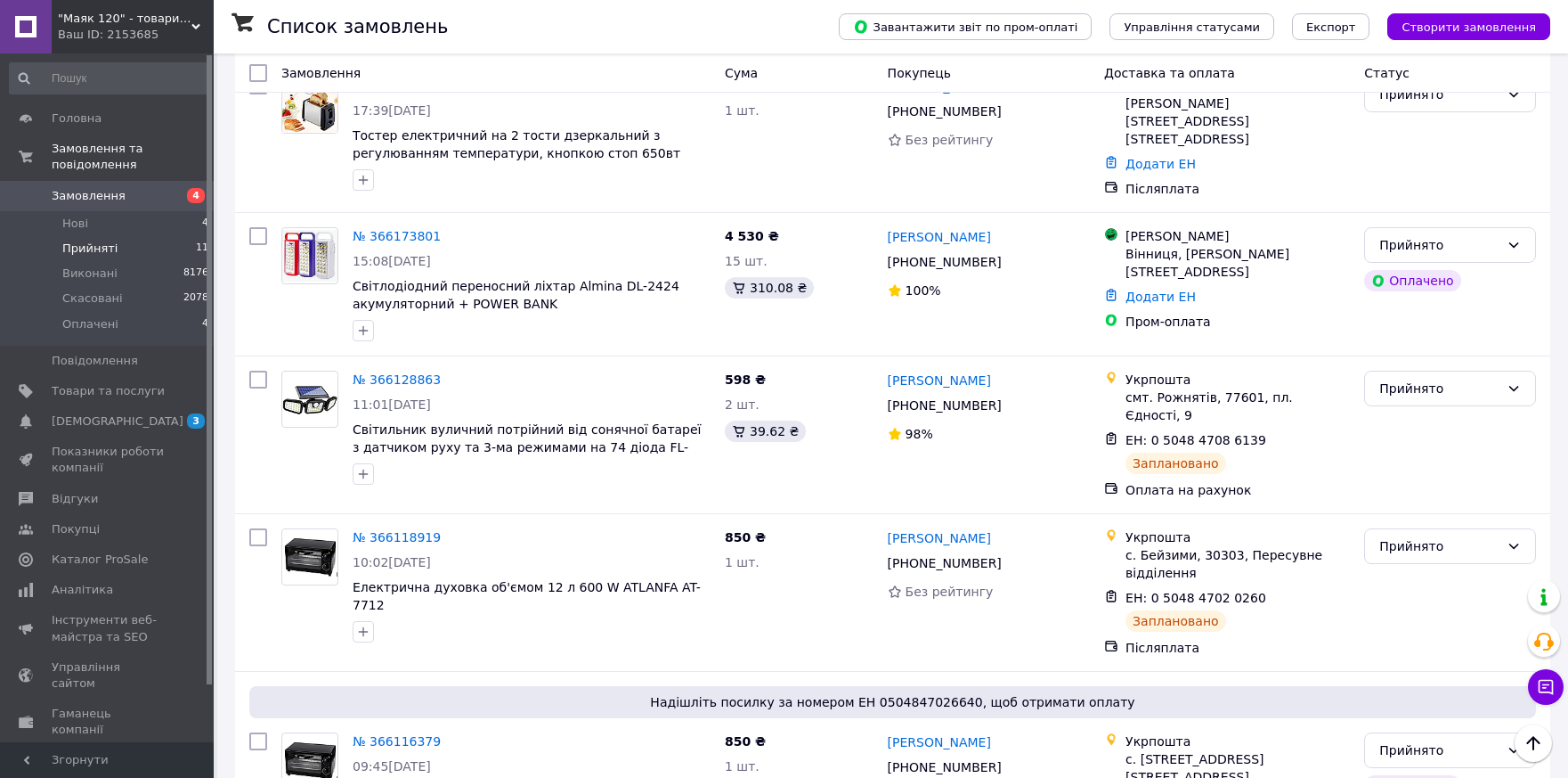
scroll to position [1069, 0]
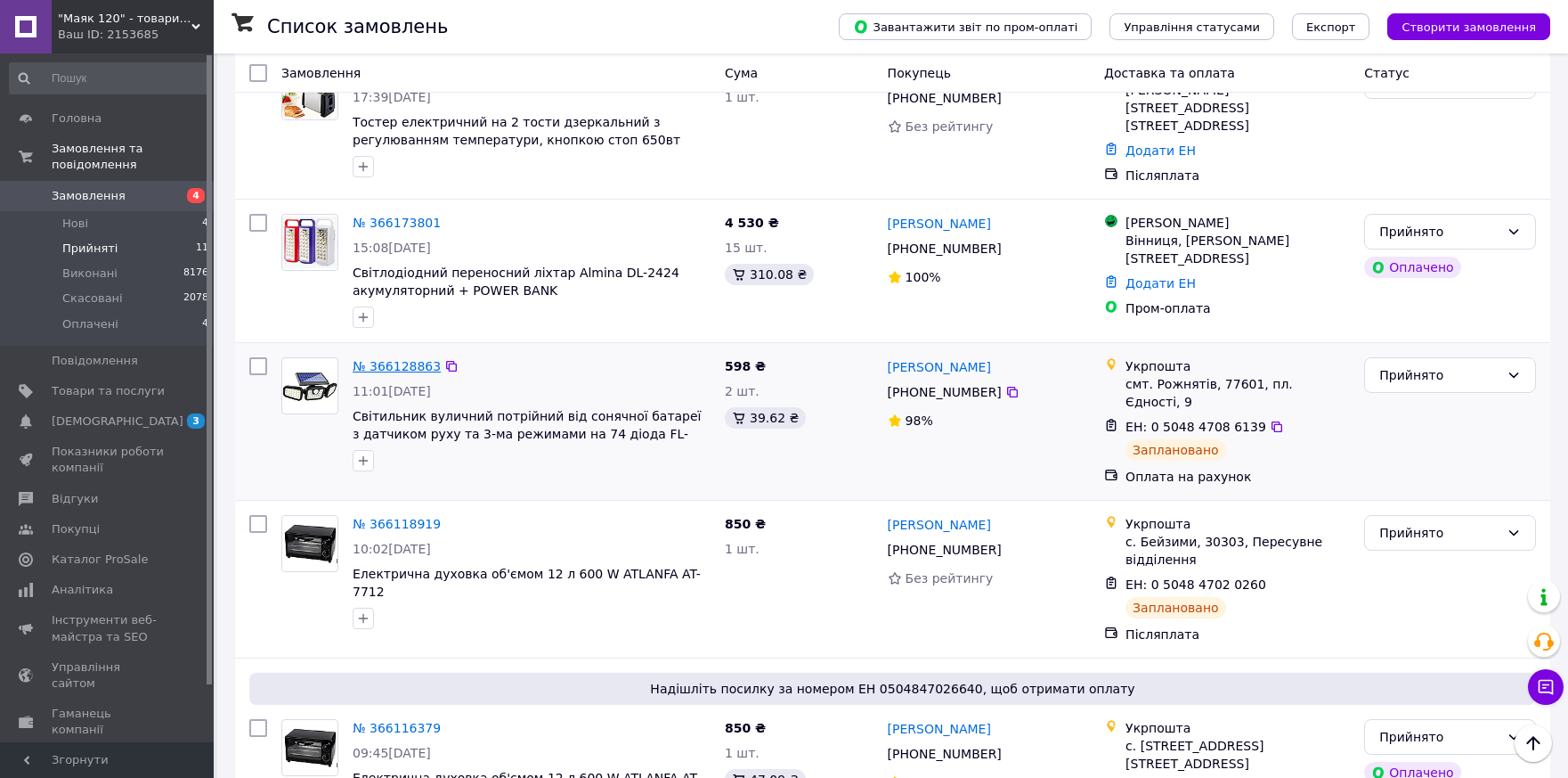
click at [403, 359] on link "№ 366128863" at bounding box center [396, 366] width 88 height 15
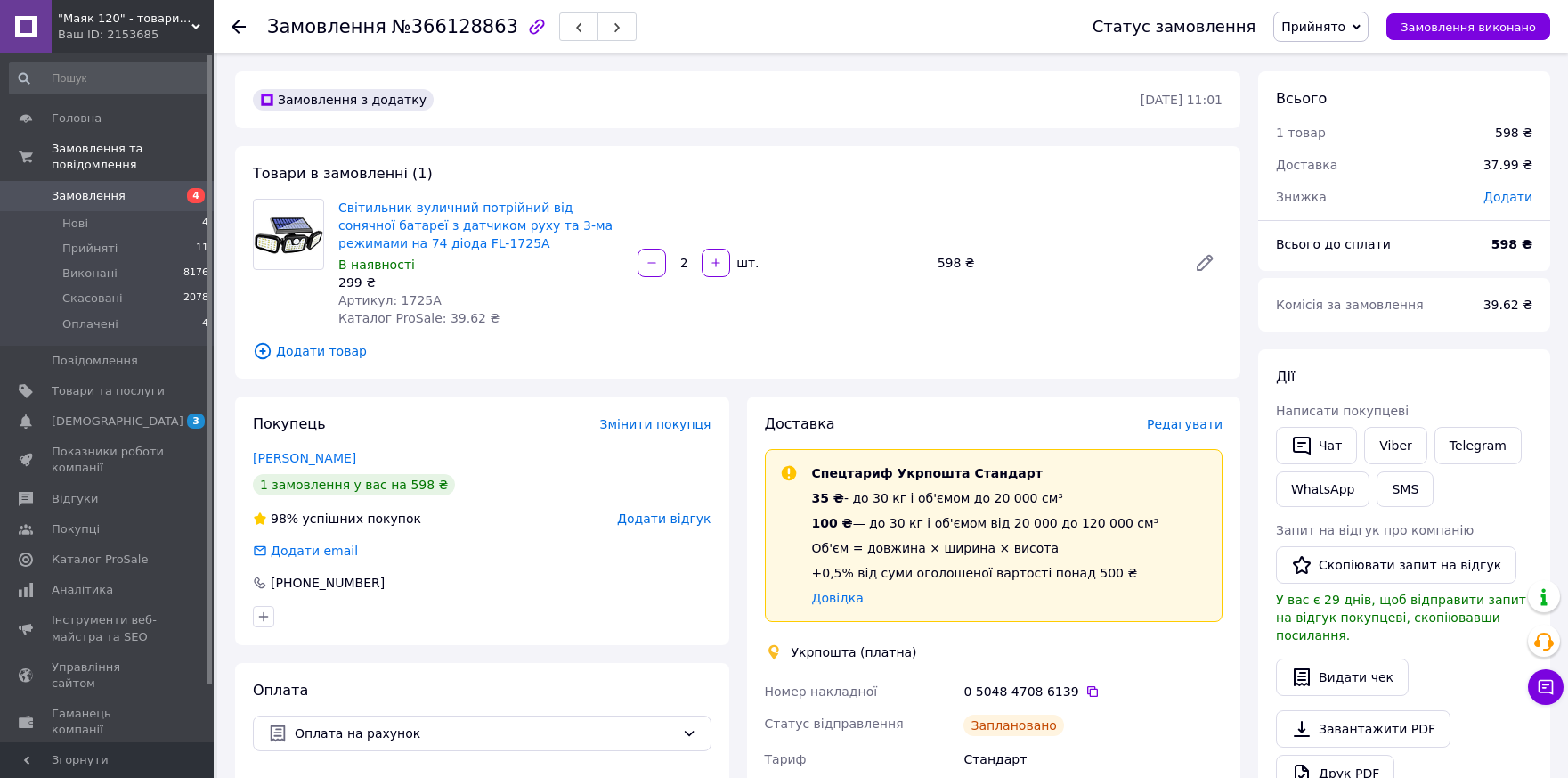
click at [239, 22] on icon at bounding box center [238, 26] width 15 height 15
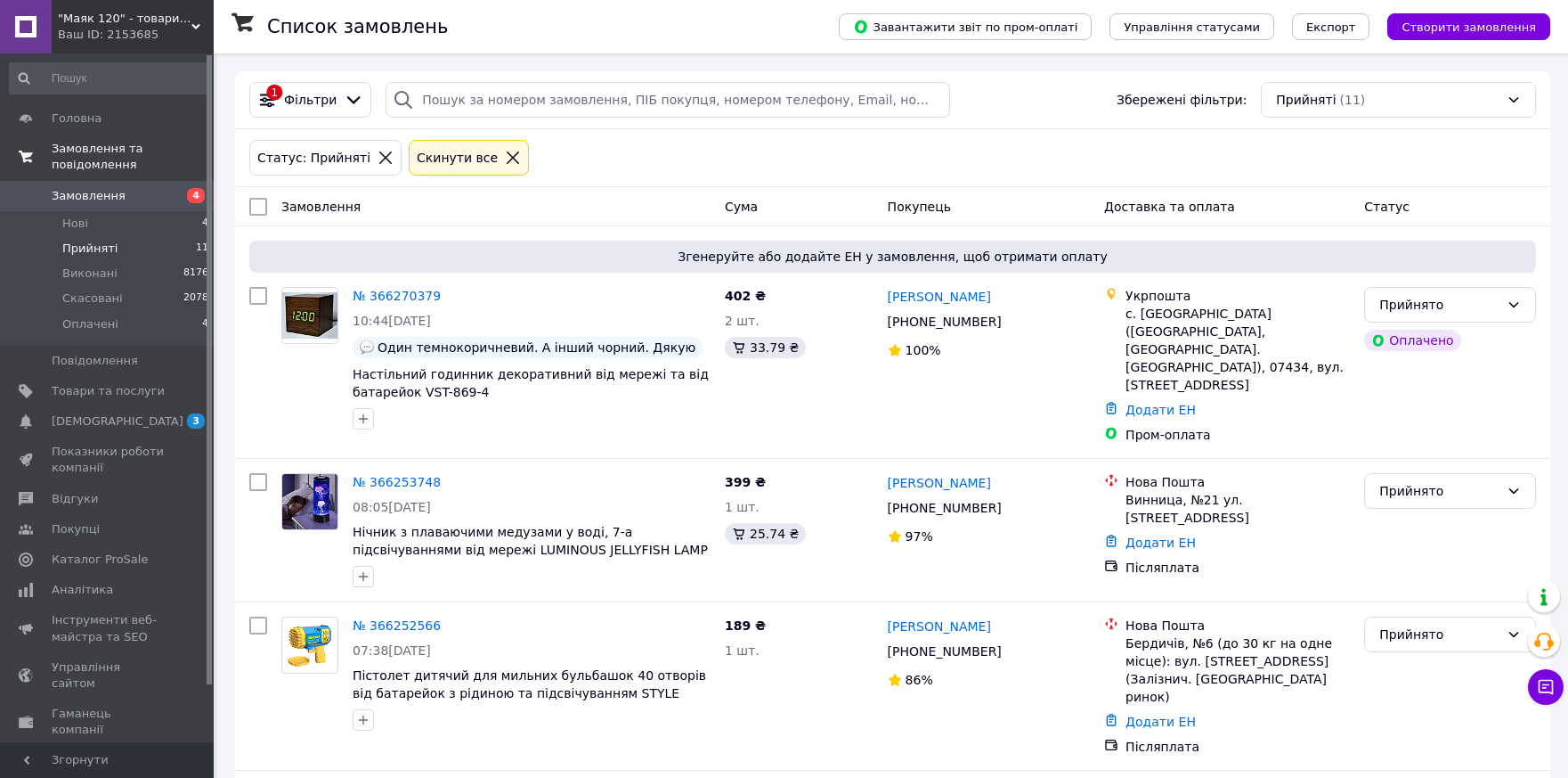
click at [182, 146] on span "Замовлення та повідомлення" at bounding box center [133, 156] width 162 height 32
